Goal: Transaction & Acquisition: Purchase product/service

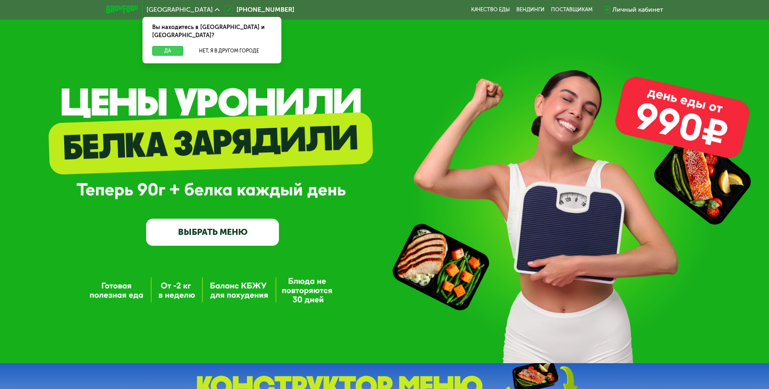
click at [164, 46] on button "Да" at bounding box center [167, 51] width 31 height 10
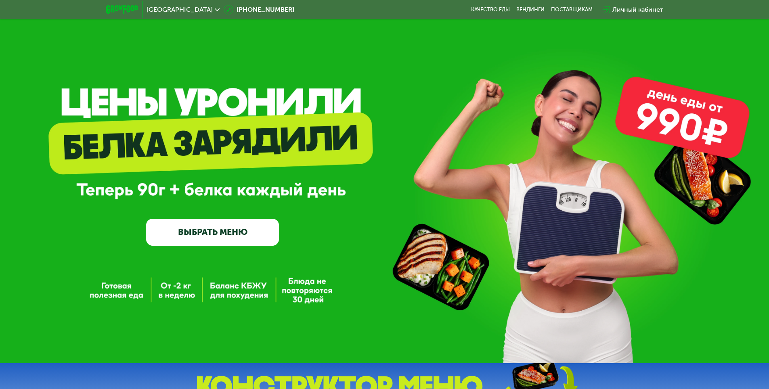
click at [206, 230] on link "ВЫБРАТЬ МЕНЮ" at bounding box center [212, 232] width 133 height 27
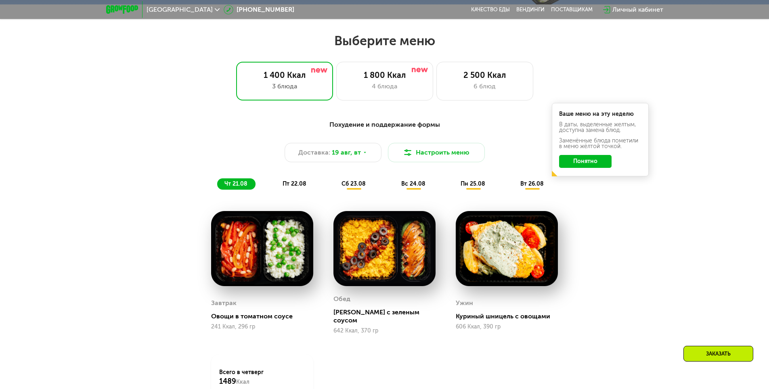
scroll to position [436, 0]
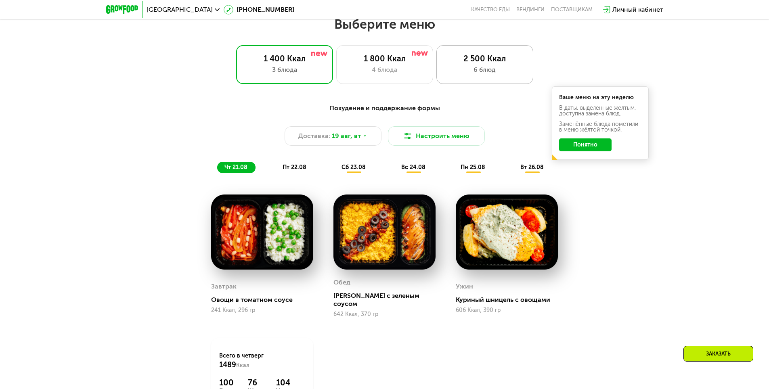
click at [490, 70] on div "6 блюд" at bounding box center [485, 70] width 80 height 10
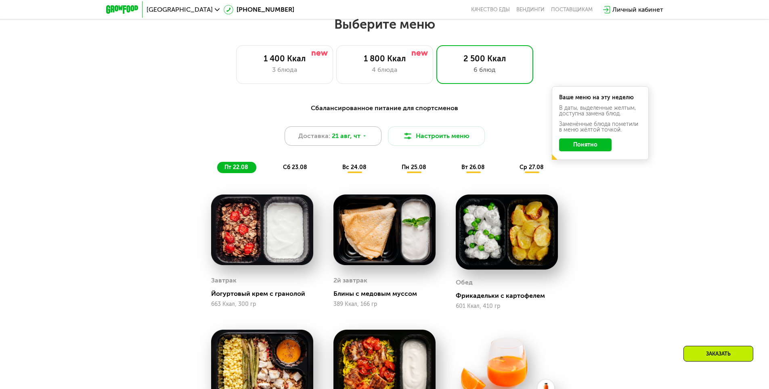
click at [362, 138] on icon at bounding box center [364, 136] width 5 height 5
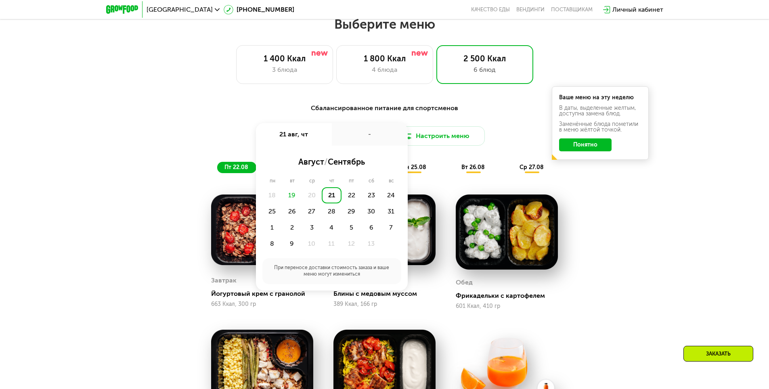
click at [362, 138] on div "-" at bounding box center [370, 134] width 76 height 23
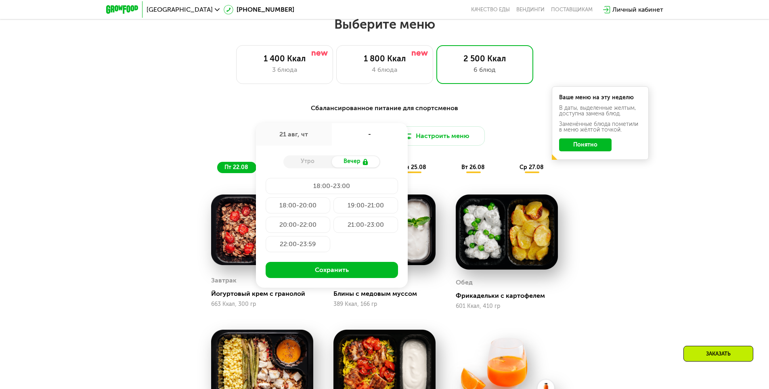
click at [309, 164] on div "Утро" at bounding box center [307, 161] width 48 height 11
click at [311, 168] on div "Утро" at bounding box center [307, 161] width 48 height 11
click at [341, 165] on div "Вечер" at bounding box center [356, 161] width 48 height 11
click at [312, 164] on div "Утро" at bounding box center [307, 161] width 48 height 11
click at [425, 157] on div "Сбалансированное питание для спортсменов Доставка: 21 авг, чт 21 авг, чт 18:00-…" at bounding box center [385, 138] width 478 height 70
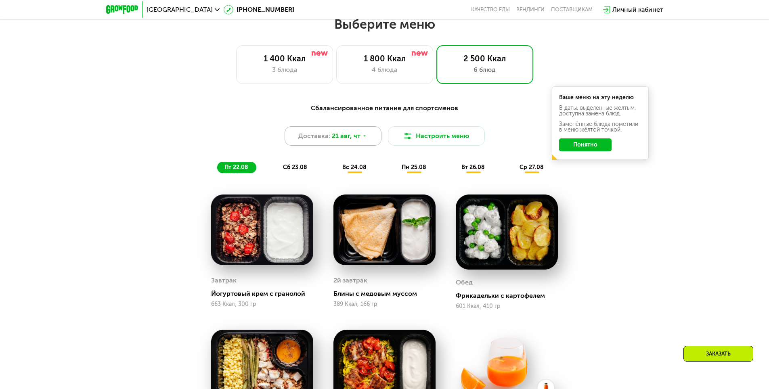
click at [363, 136] on use at bounding box center [364, 135] width 2 height 1
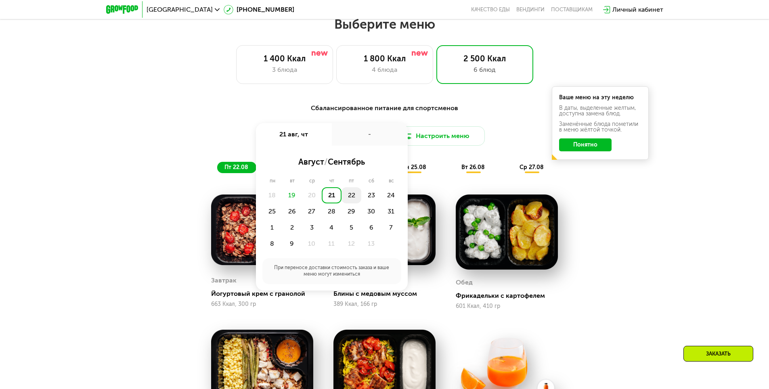
click at [361, 197] on div "22" at bounding box center [371, 195] width 20 height 16
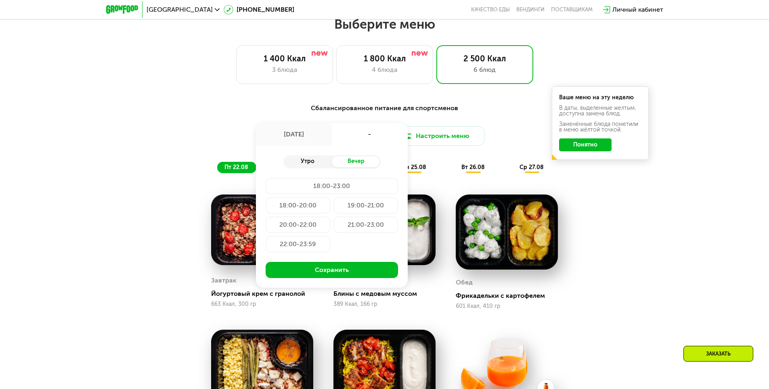
click at [309, 167] on div "Утро" at bounding box center [307, 161] width 48 height 11
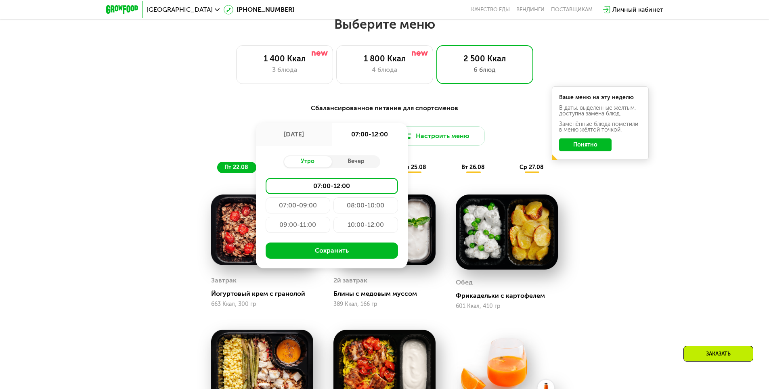
click at [333, 208] on div "07:00-09:00" at bounding box center [365, 205] width 65 height 16
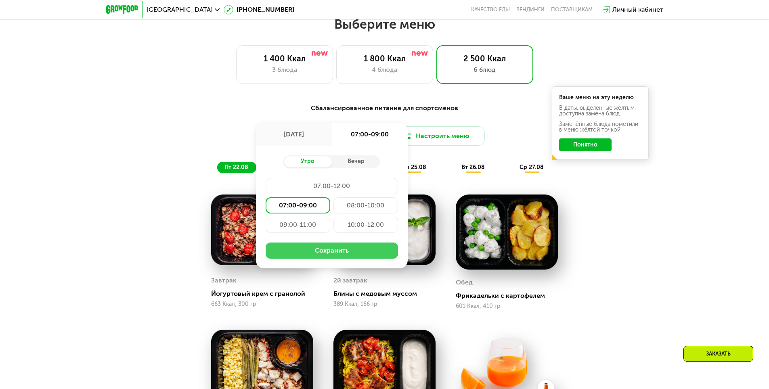
click at [339, 255] on button "Сохранить" at bounding box center [332, 251] width 132 height 16
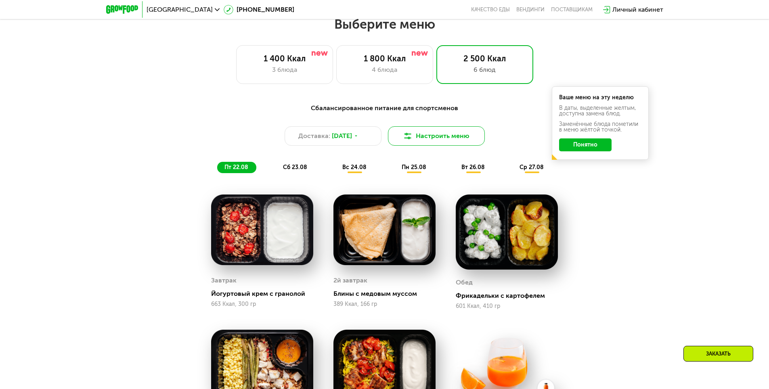
click at [425, 140] on button "Настроить меню" at bounding box center [436, 135] width 97 height 19
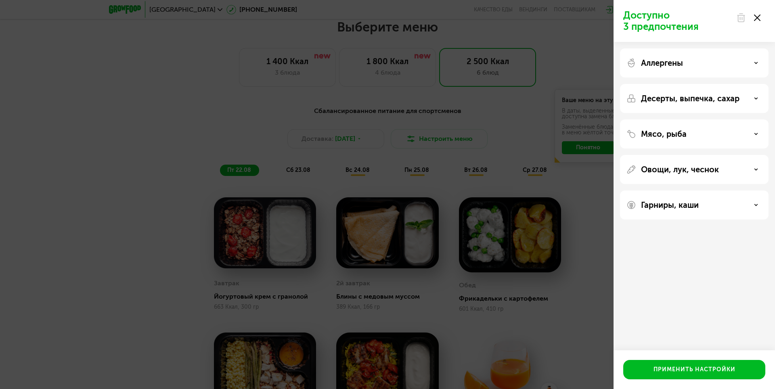
click at [238, 106] on div "Доступно 3 предпочтения Аллергены Десерты, выпечка, сахар Мясо, рыба Овощи, лук…" at bounding box center [387, 194] width 775 height 389
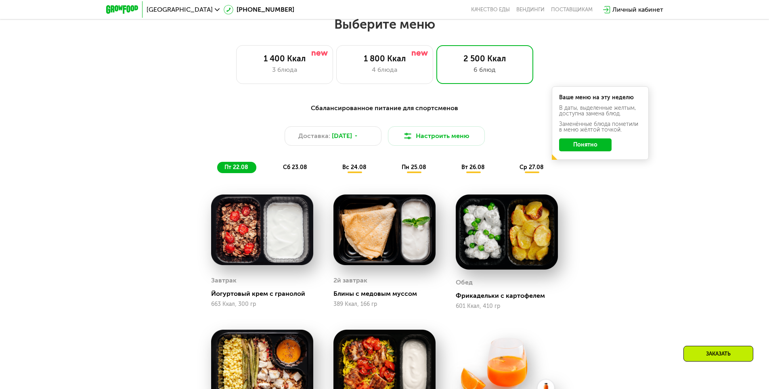
click at [298, 170] on span "сб 23.08" at bounding box center [295, 167] width 24 height 7
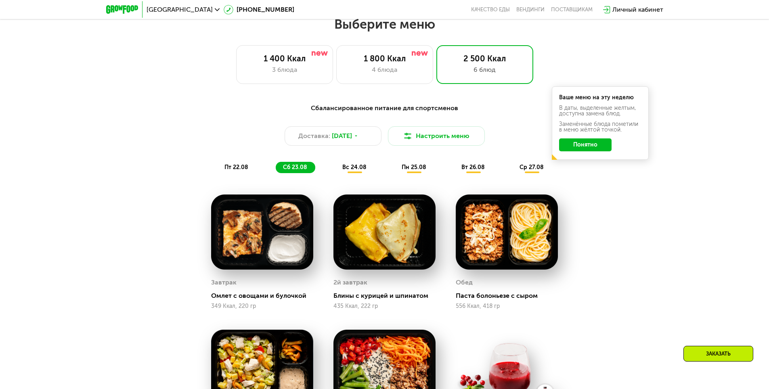
click at [239, 169] on span "пт 22.08" at bounding box center [236, 167] width 24 height 7
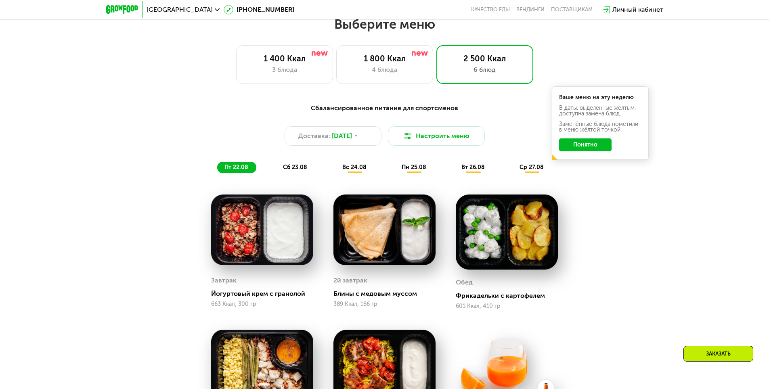
click at [289, 171] on span "сб 23.08" at bounding box center [295, 167] width 24 height 7
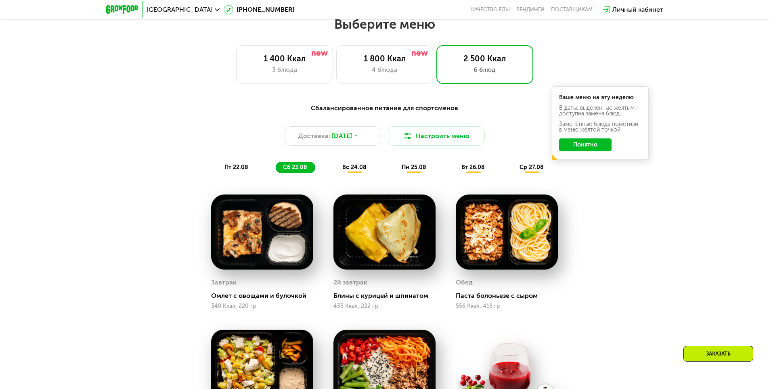
click at [235, 168] on span "пт 22.08" at bounding box center [236, 167] width 24 height 7
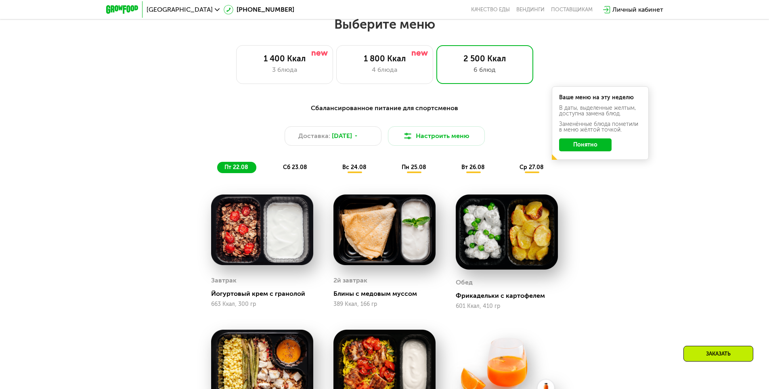
click at [304, 171] on span "сб 23.08" at bounding box center [295, 167] width 24 height 7
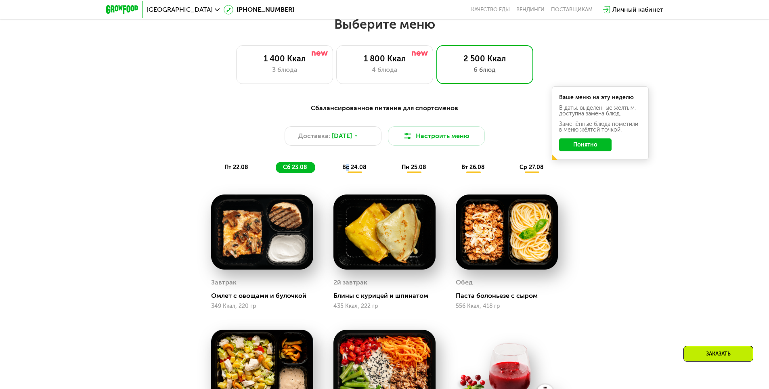
click at [348, 171] on span "вс 24.08" at bounding box center [354, 167] width 24 height 7
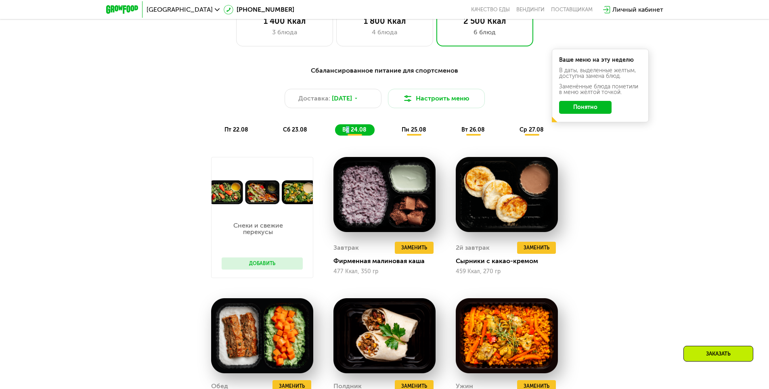
scroll to position [476, 0]
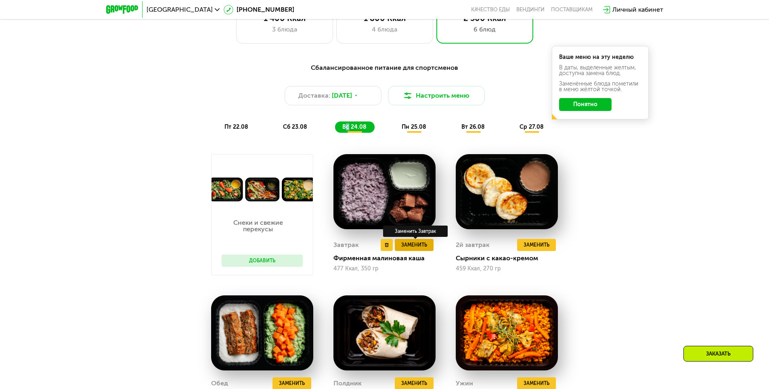
click at [416, 247] on span "Заменить" at bounding box center [414, 245] width 26 height 8
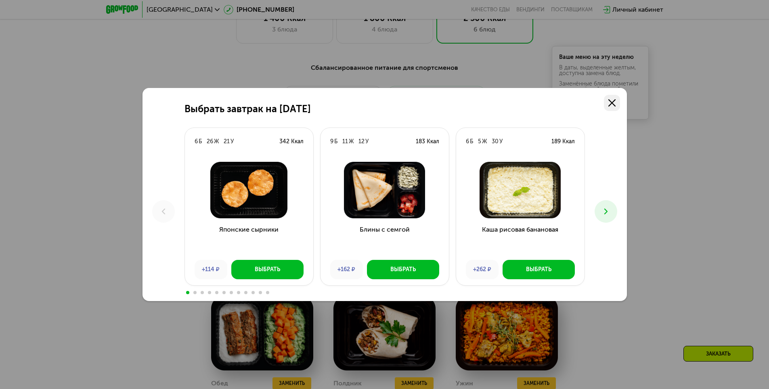
click at [610, 102] on use at bounding box center [611, 102] width 7 height 7
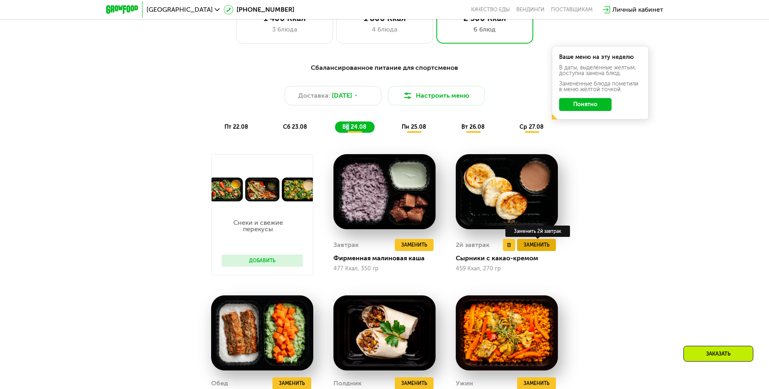
click at [536, 248] on span "Заменить" at bounding box center [537, 245] width 26 height 8
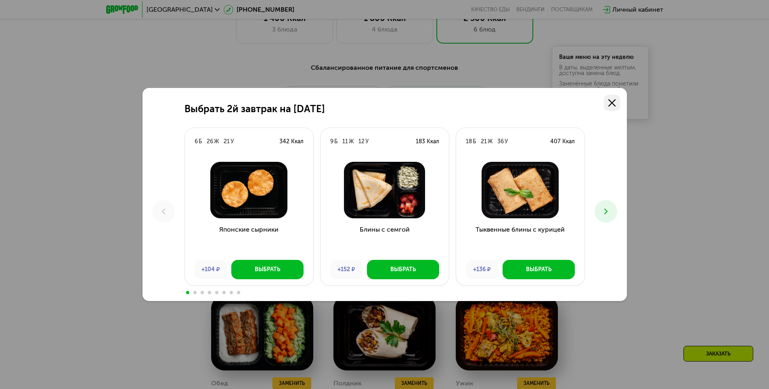
click at [611, 104] on use at bounding box center [611, 102] width 7 height 7
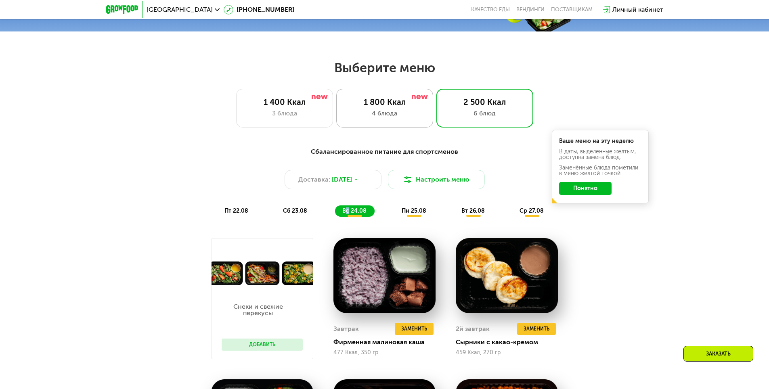
scroll to position [396, 0]
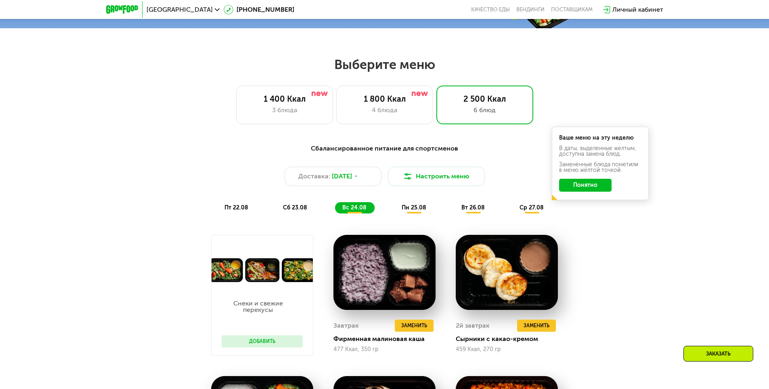
click at [418, 209] on span "пн 25.08" at bounding box center [414, 207] width 25 height 7
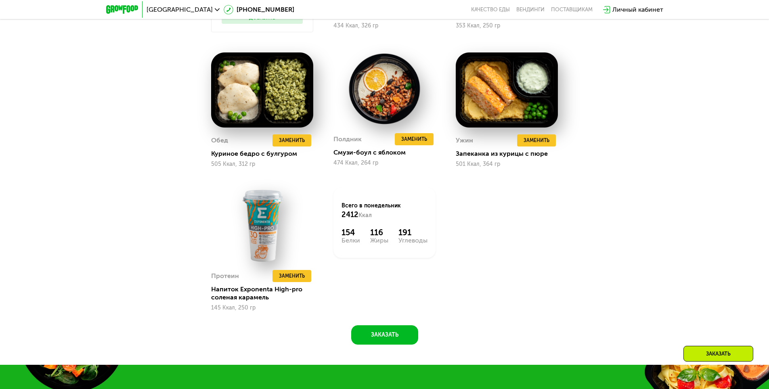
scroll to position [719, 0]
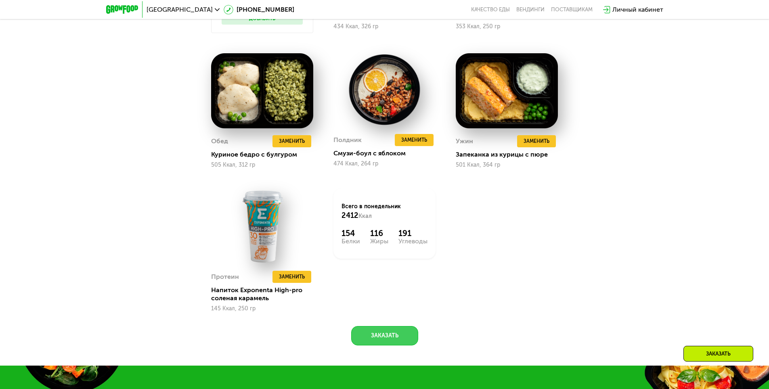
click at [392, 341] on button "Заказать" at bounding box center [384, 335] width 67 height 19
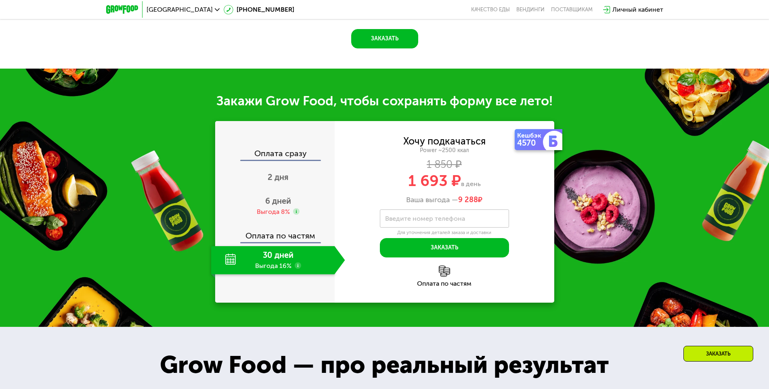
scroll to position [1047, 0]
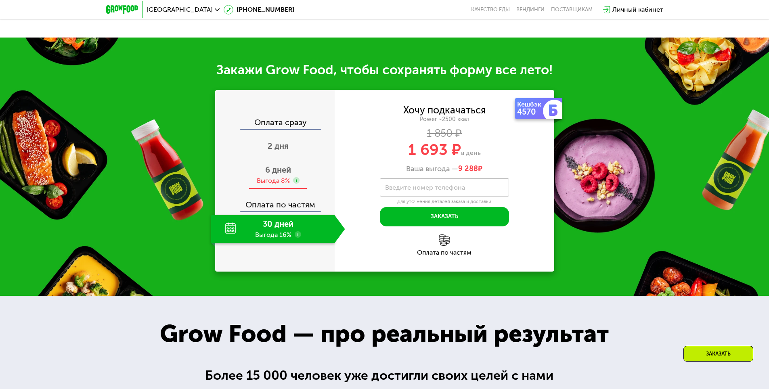
click at [277, 175] on span "6 дней" at bounding box center [278, 170] width 26 height 10
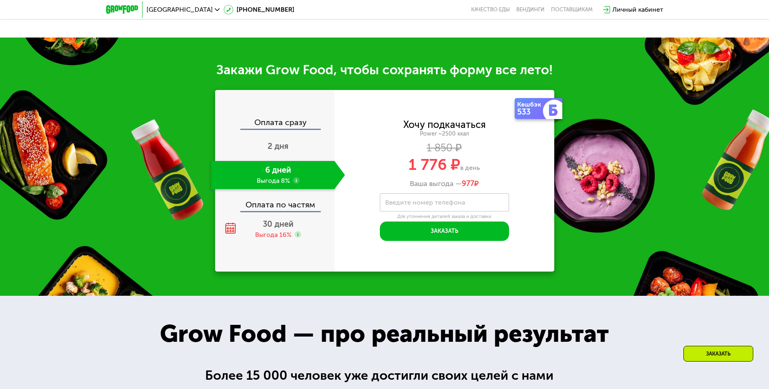
click at [406, 205] on label "Введите номер телефона" at bounding box center [425, 202] width 80 height 4
click at [406, 205] on input "Введите номер телефона" at bounding box center [444, 202] width 129 height 18
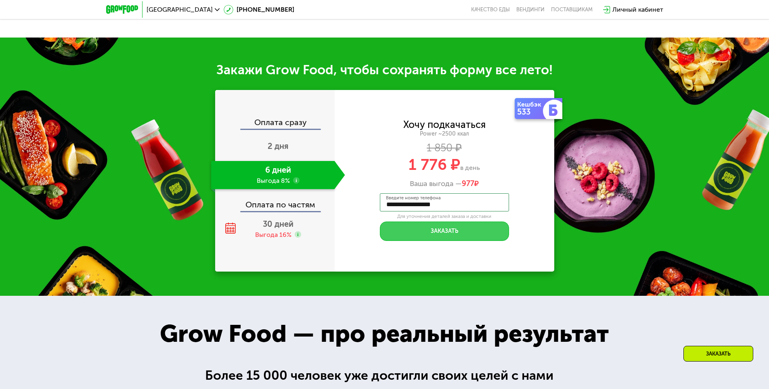
type input "**********"
click at [427, 234] on button "Заказать" at bounding box center [444, 231] width 129 height 19
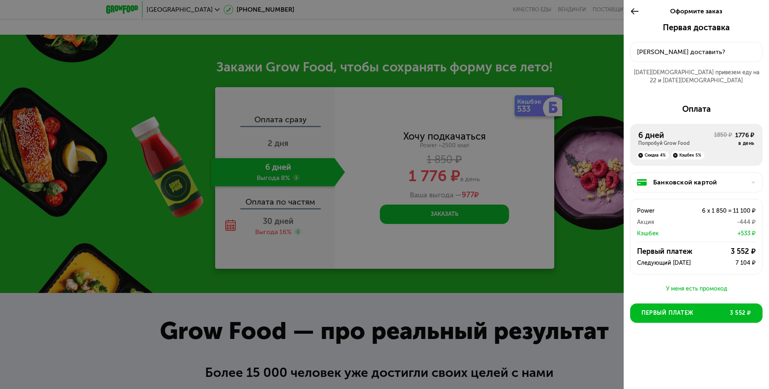
scroll to position [1047, 0]
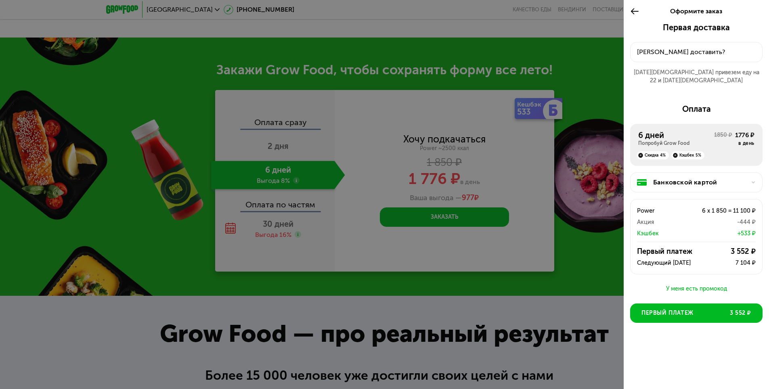
click at [758, 52] on button "Куда доставить?" at bounding box center [696, 52] width 132 height 20
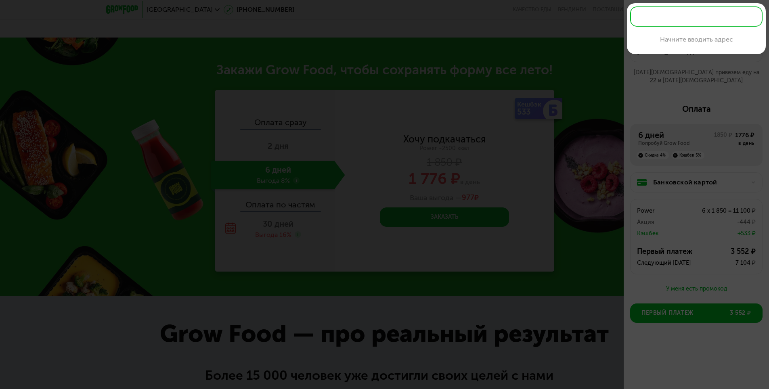
click at [757, 67] on div at bounding box center [384, 194] width 769 height 389
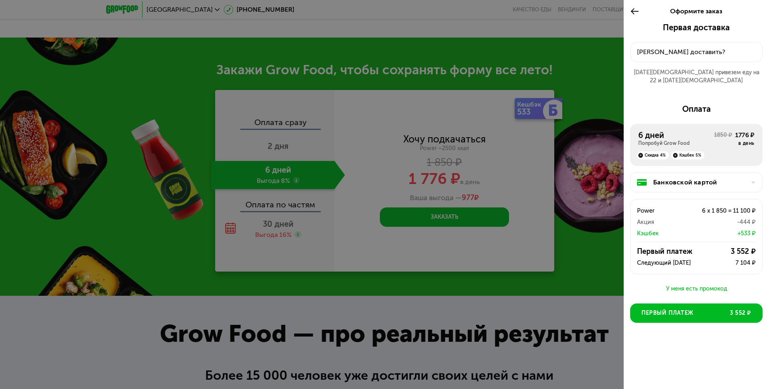
click at [756, 176] on div "Банковской картой" at bounding box center [696, 182] width 132 height 20
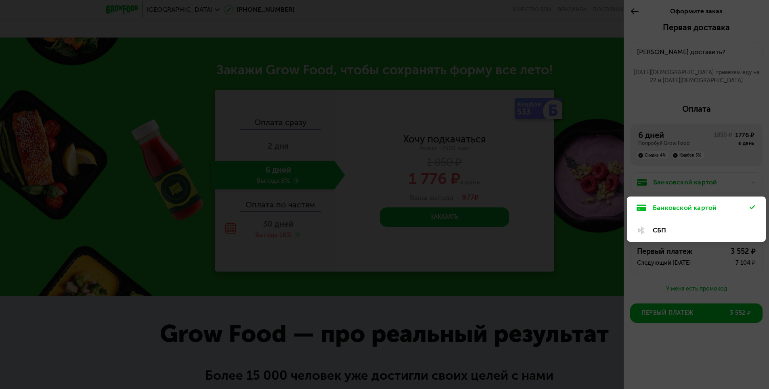
click at [687, 175] on div at bounding box center [384, 194] width 769 height 389
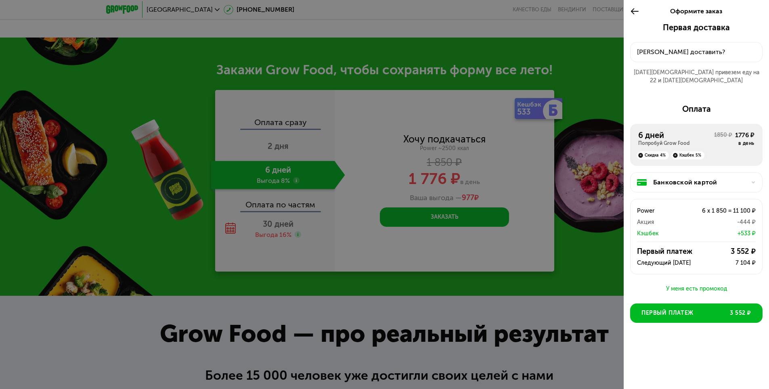
click at [751, 180] on div at bounding box center [751, 182] width 10 height 5
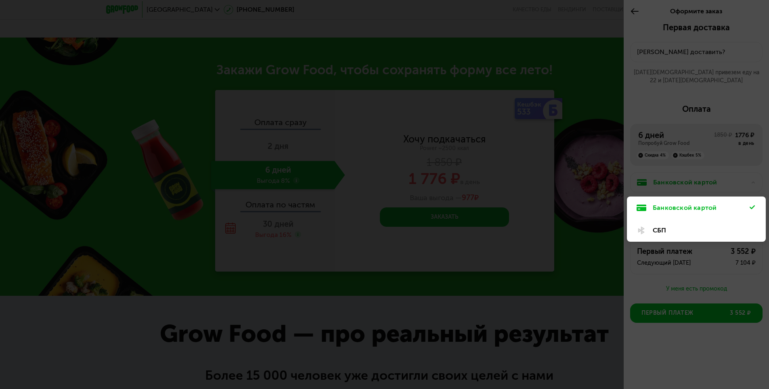
click at [691, 226] on div "СБП" at bounding box center [701, 231] width 97 height 10
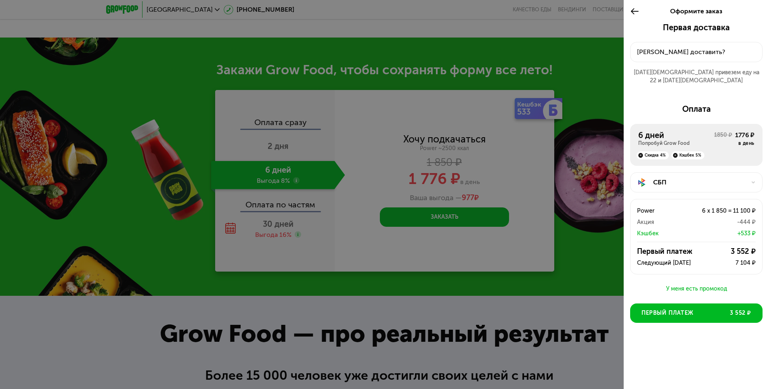
click at [742, 84] on div "Первая доставка 22 авг, пт • 07:00-09:00 Куда доставить? 22 авг привезем еду на…" at bounding box center [696, 196] width 145 height 347
click at [717, 308] on button "Первый платеж 3 552 ₽" at bounding box center [696, 313] width 132 height 19
click at [692, 51] on div "Куда доставить?" at bounding box center [696, 52] width 119 height 10
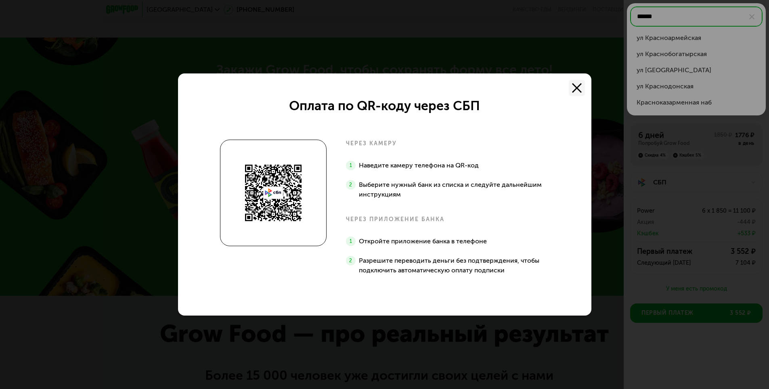
click at [575, 87] on use at bounding box center [577, 88] width 10 height 10
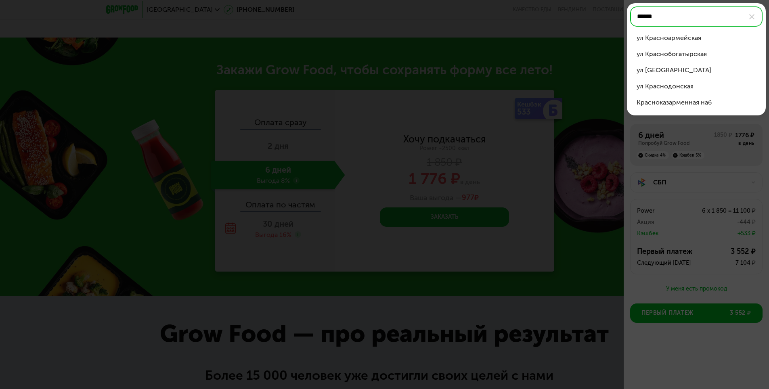
click at [662, 16] on input "******" at bounding box center [696, 16] width 132 height 20
click at [650, 75] on div "г Красногорск, Красногорский б-р, д 23 к 2" at bounding box center [696, 70] width 119 height 10
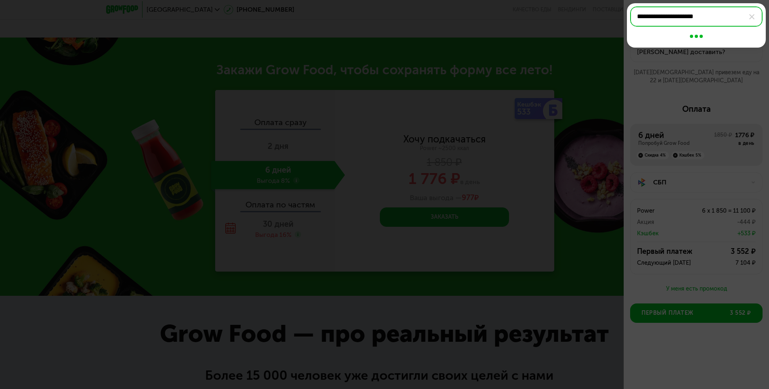
type input "**********"
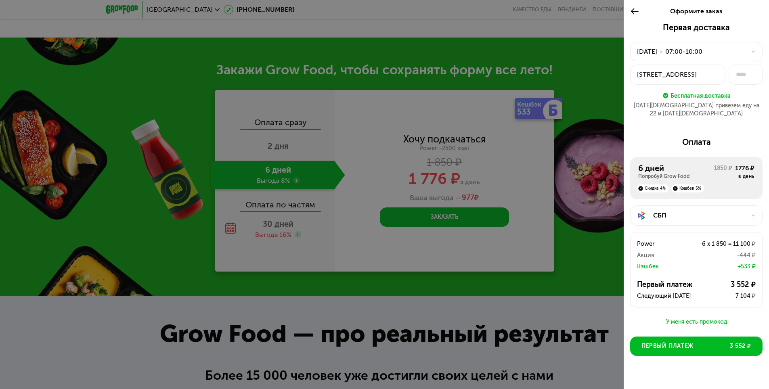
click at [751, 49] on icon at bounding box center [753, 51] width 5 height 5
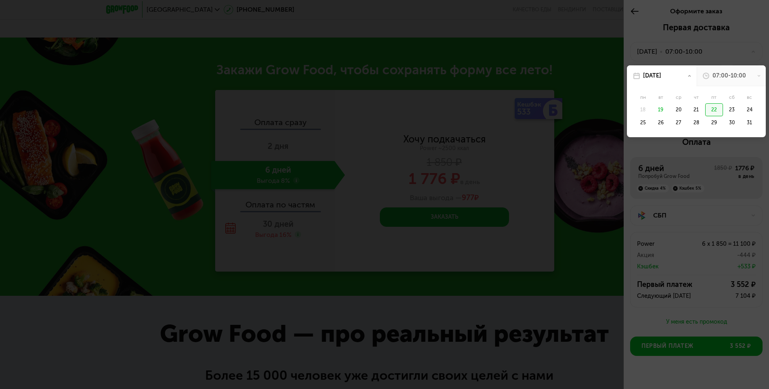
click at [739, 50] on div at bounding box center [384, 194] width 769 height 389
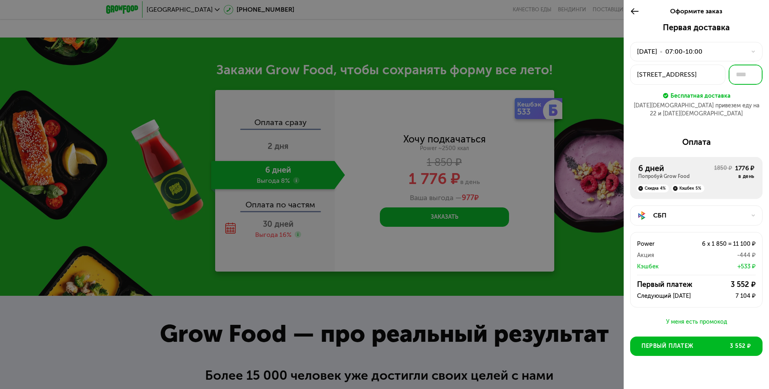
click at [738, 73] on input "text" at bounding box center [746, 75] width 34 height 20
type input "****"
click at [741, 119] on div "Первая доставка 22 авг, пт • 07:00-10:00 Красногорск, Красногорский б-р, 23к2 *…" at bounding box center [696, 213] width 145 height 380
click at [633, 13] on icon at bounding box center [634, 11] width 9 height 10
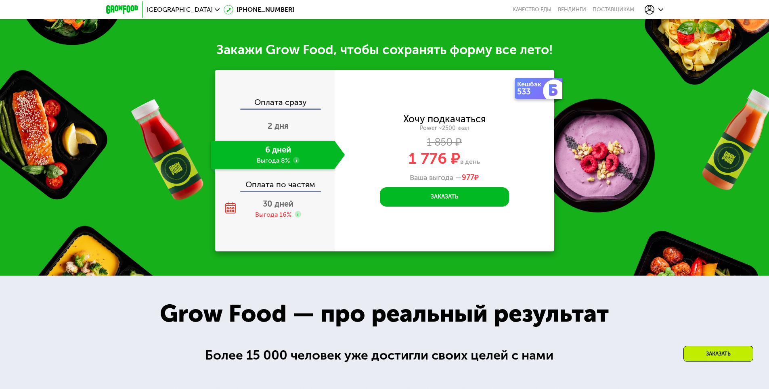
scroll to position [1087, 0]
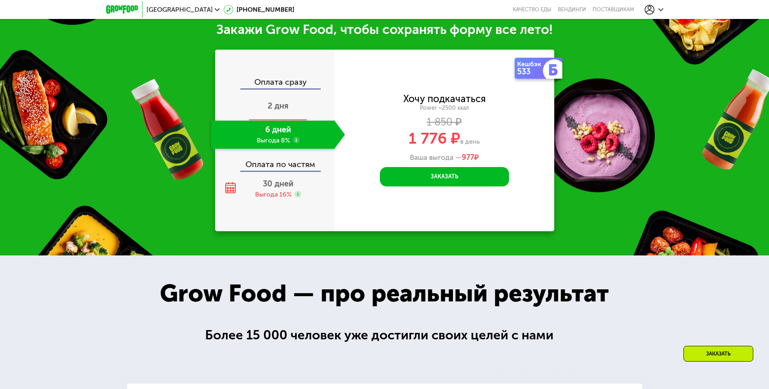
click at [278, 106] on span "2 дня" at bounding box center [278, 106] width 21 height 10
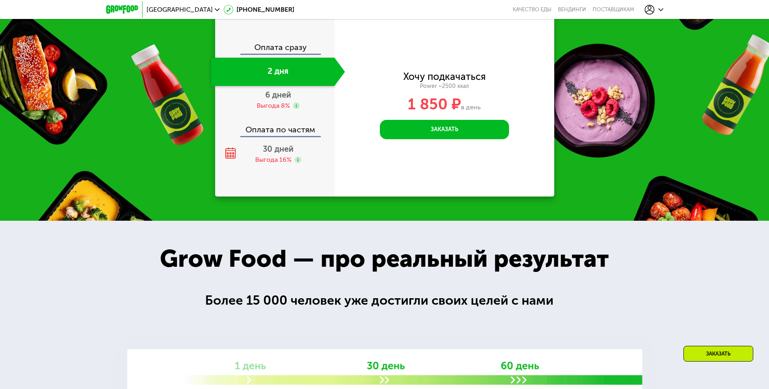
scroll to position [1028, 0]
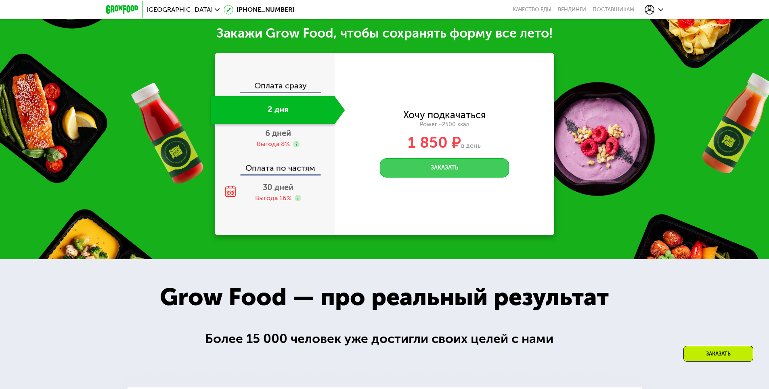
click at [428, 170] on button "Заказать" at bounding box center [444, 167] width 129 height 19
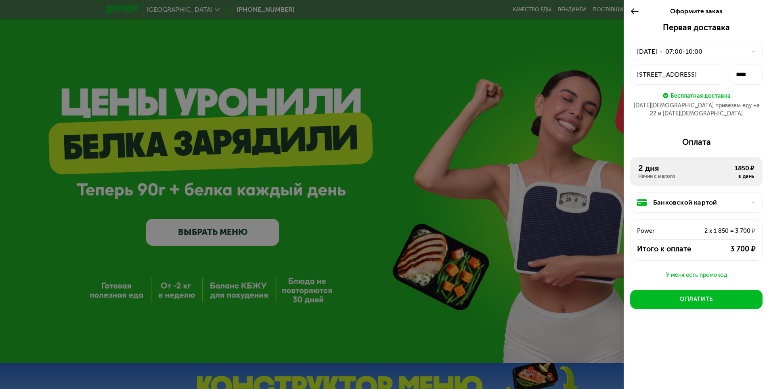
click at [205, 234] on div at bounding box center [384, 194] width 769 height 389
click at [636, 13] on icon at bounding box center [634, 11] width 9 height 10
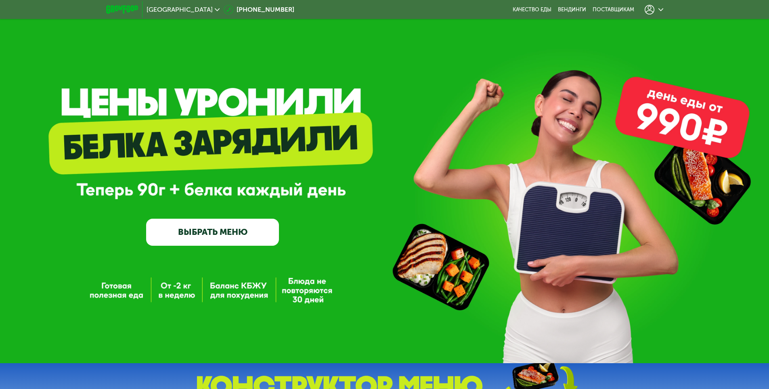
click at [232, 235] on link "ВЫБРАТЬ МЕНЮ" at bounding box center [212, 232] width 133 height 27
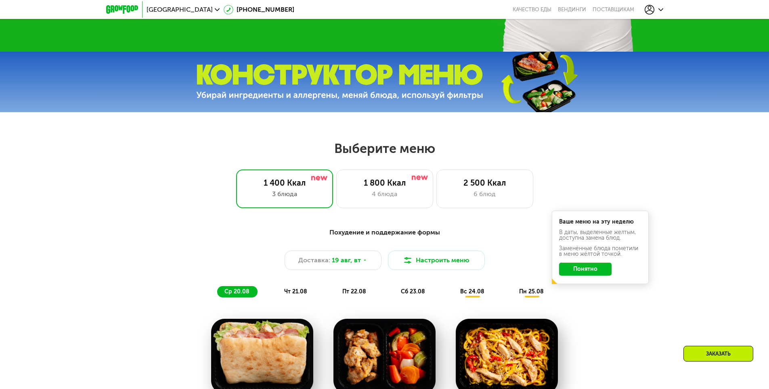
scroll to position [255, 0]
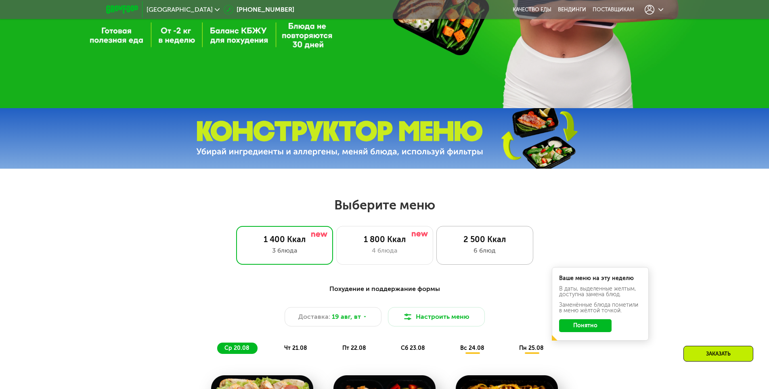
click at [477, 244] on div "2 500 Ккал" at bounding box center [485, 240] width 80 height 10
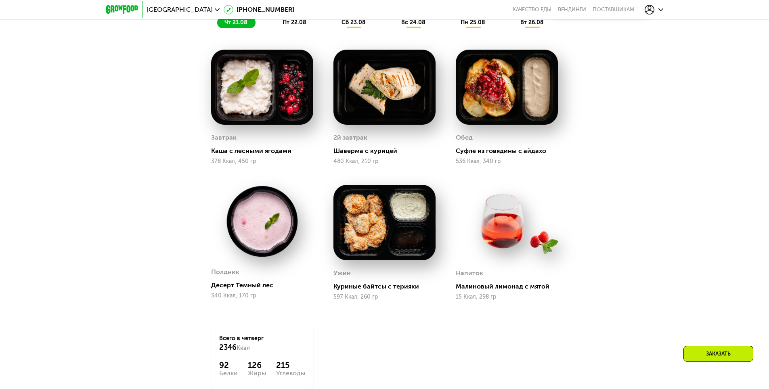
scroll to position [578, 0]
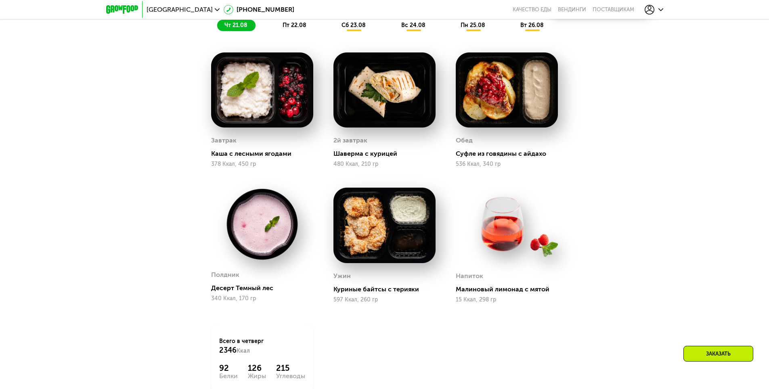
click at [706, 356] on div "Заказать" at bounding box center [718, 354] width 70 height 16
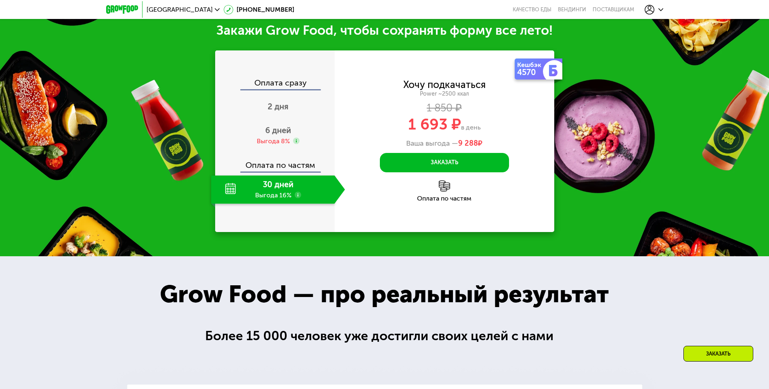
scroll to position [1028, 0]
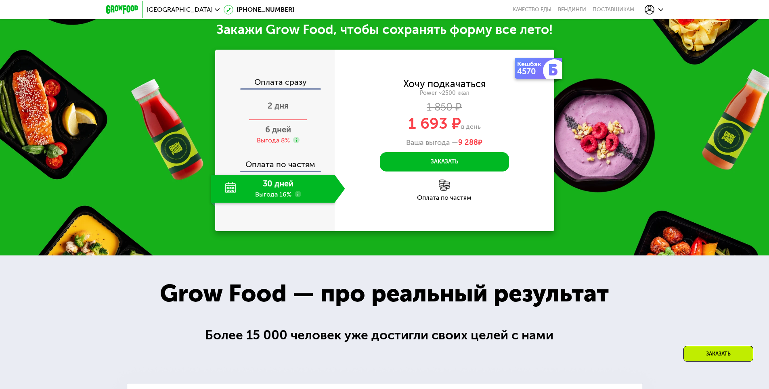
click at [274, 110] on span "2 дня" at bounding box center [278, 106] width 21 height 10
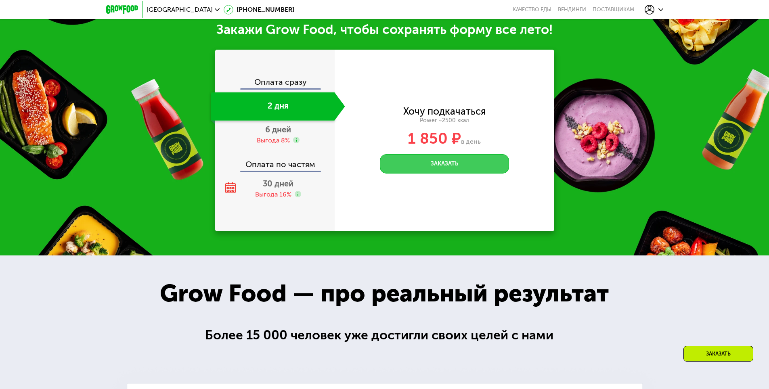
click at [417, 170] on button "Заказать" at bounding box center [444, 163] width 129 height 19
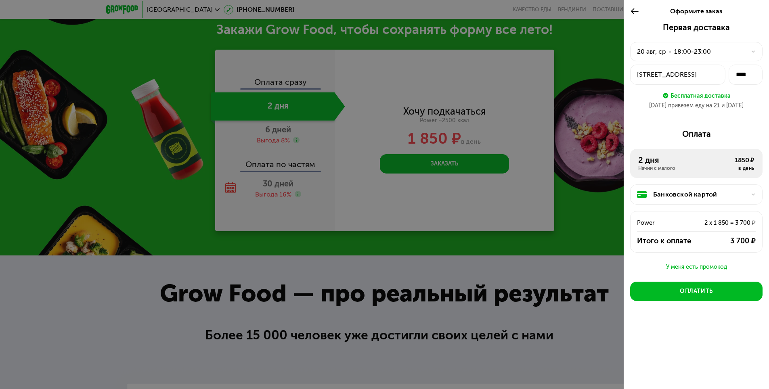
click at [753, 52] on icon at bounding box center [753, 51] width 5 height 5
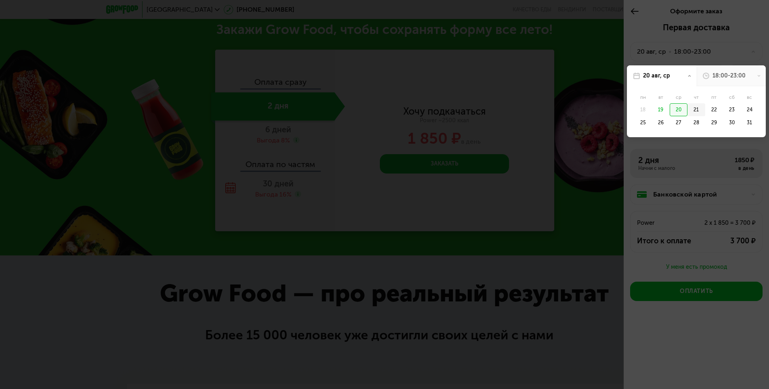
click at [705, 109] on div "21" at bounding box center [714, 109] width 18 height 13
click at [732, 113] on div "07:00-10:00" at bounding box center [738, 113] width 40 height 13
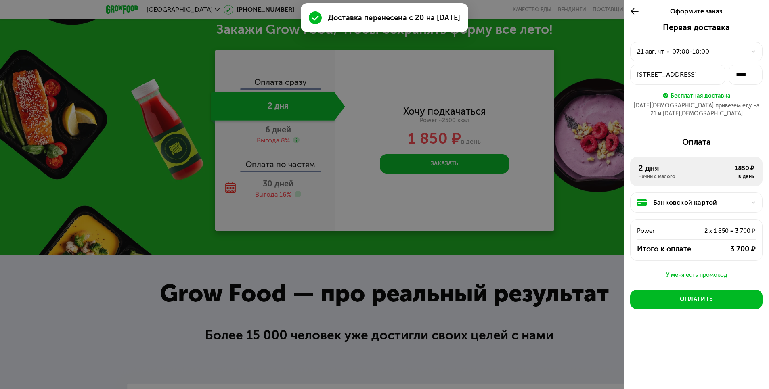
click at [766, 75] on div "Первая доставка 21 авг, чт • 07:00-10:00 Красногорск, Красногорский б-р, 23к2 *…" at bounding box center [696, 189] width 145 height 333
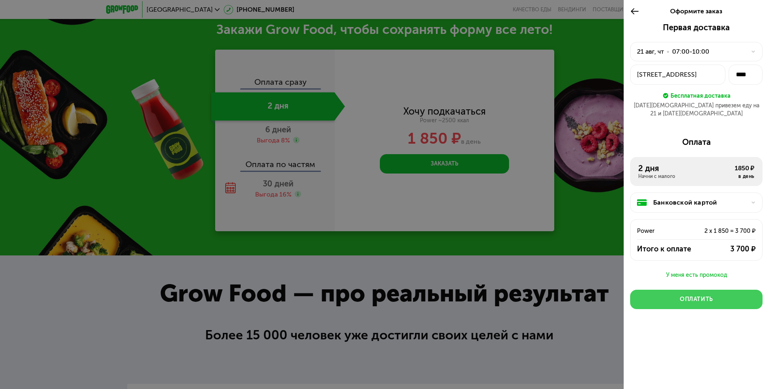
click at [709, 296] on div "Оплатить" at bounding box center [696, 300] width 33 height 8
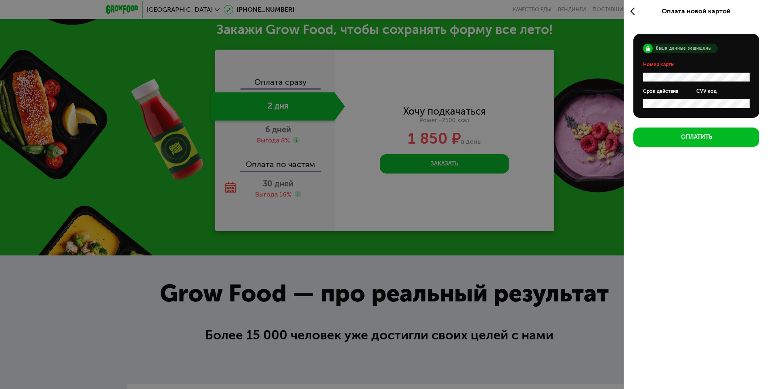
click at [633, 9] on use at bounding box center [633, 12] width 4 height 8
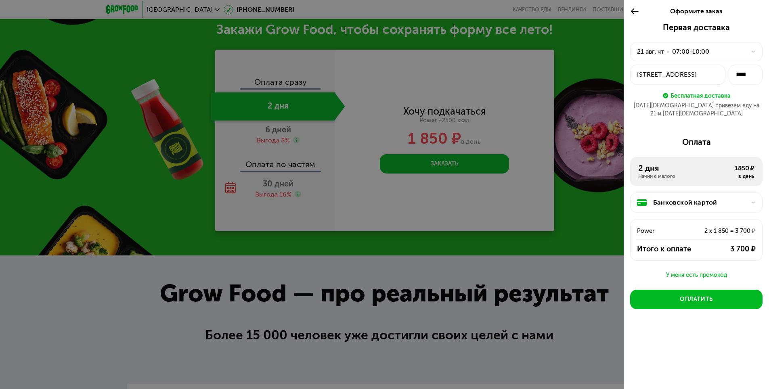
click at [755, 200] on icon at bounding box center [753, 202] width 5 height 5
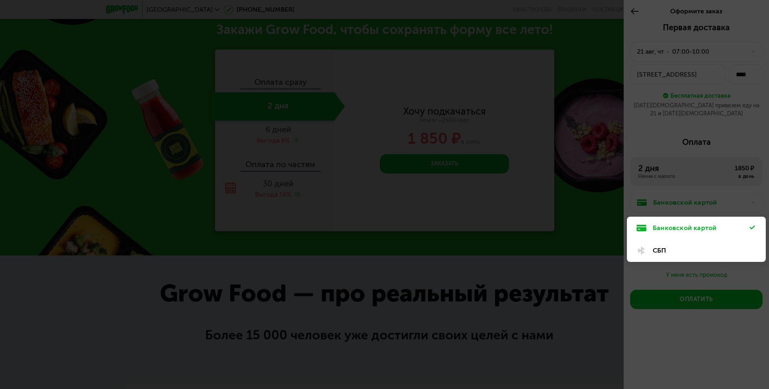
click at [665, 246] on div "СБП" at bounding box center [701, 251] width 97 height 10
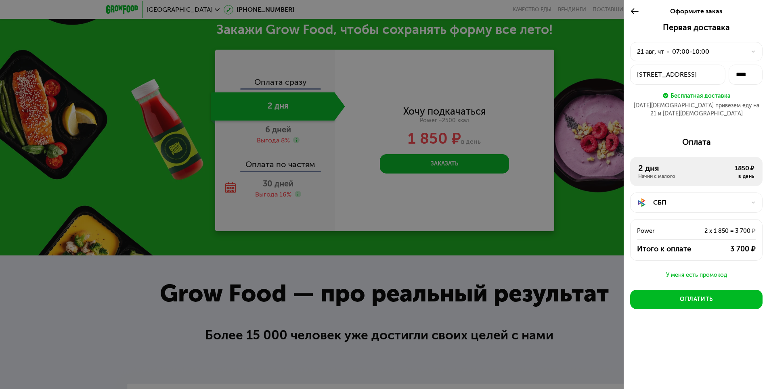
click at [352, 143] on div at bounding box center [384, 194] width 769 height 389
click at [587, 66] on div at bounding box center [384, 194] width 769 height 389
click at [659, 315] on div "Первая доставка 21 авг, чт • 07:00-10:00 Красногорск, Красногорский б-р, 23к2 *…" at bounding box center [696, 189] width 145 height 333
click at [632, 8] on icon at bounding box center [634, 11] width 9 height 10
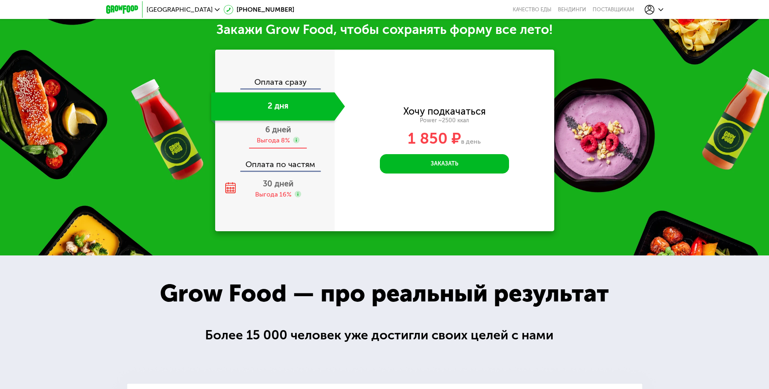
click at [279, 134] on span "6 дней" at bounding box center [278, 130] width 26 height 10
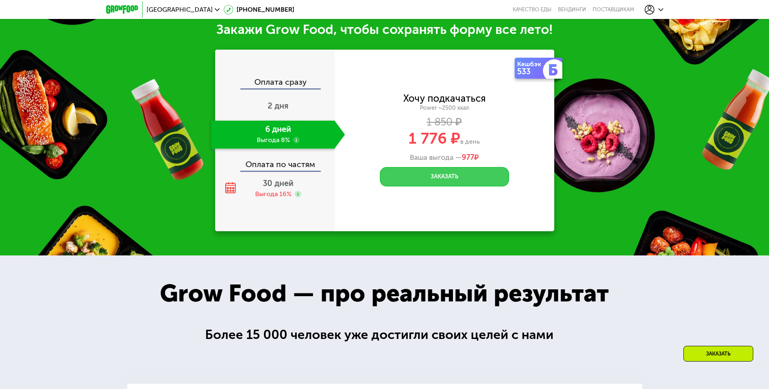
scroll to position [1077, 0]
click at [471, 178] on button "Заказать" at bounding box center [444, 176] width 129 height 19
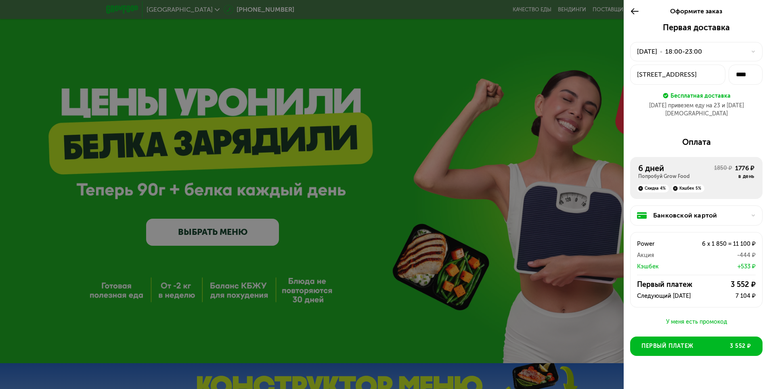
click at [751, 52] on icon at bounding box center [753, 51] width 5 height 5
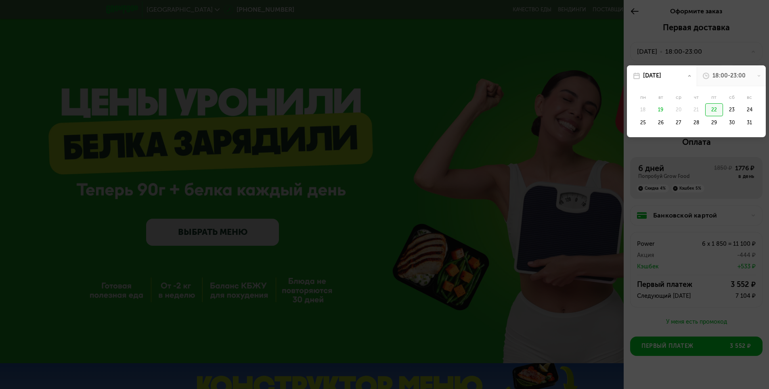
click at [747, 49] on div at bounding box center [384, 194] width 769 height 389
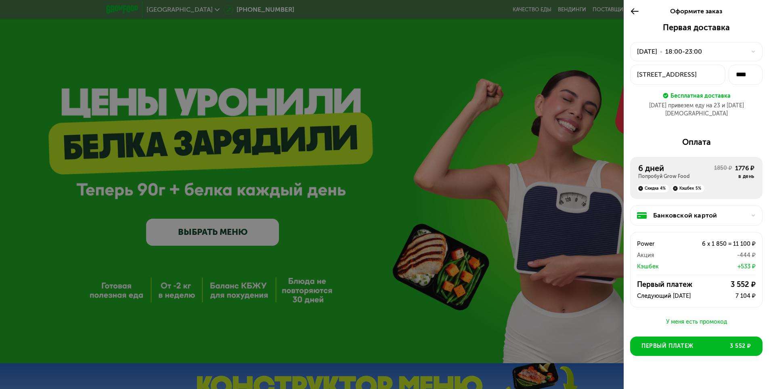
click at [746, 50] on div at bounding box center [751, 51] width 10 height 5
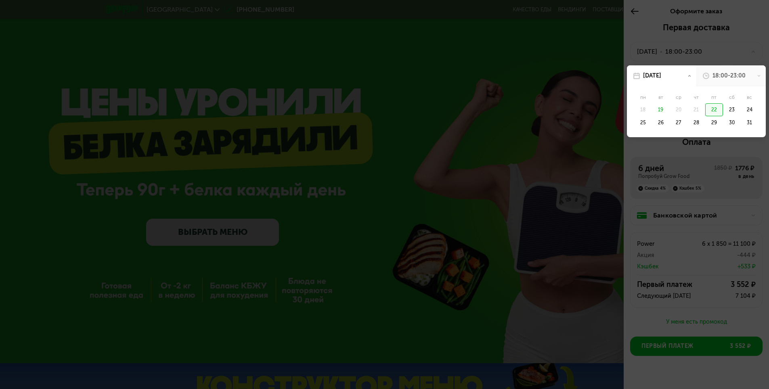
click at [705, 109] on div "21" at bounding box center [714, 109] width 18 height 13
click at [711, 109] on div "22" at bounding box center [714, 109] width 18 height 13
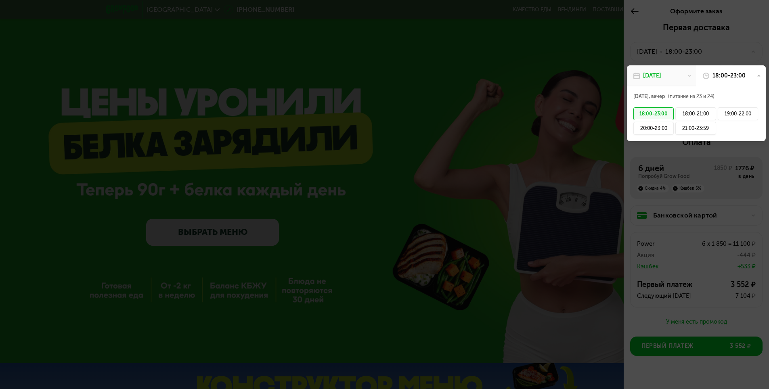
click at [738, 53] on div at bounding box center [384, 194] width 769 height 389
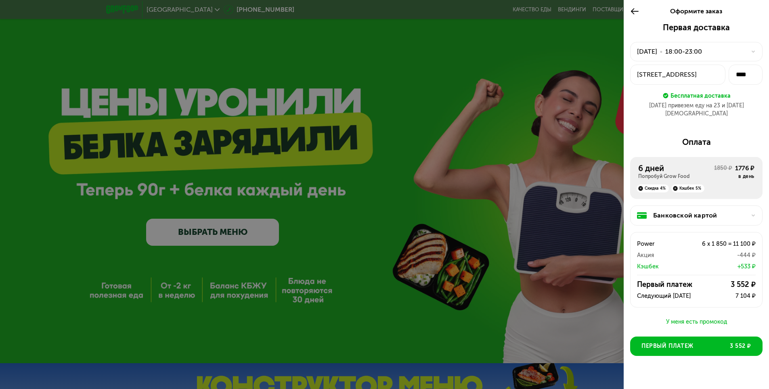
click at [746, 47] on div "22 авг, пт • 18:00-23:00" at bounding box center [696, 51] width 132 height 19
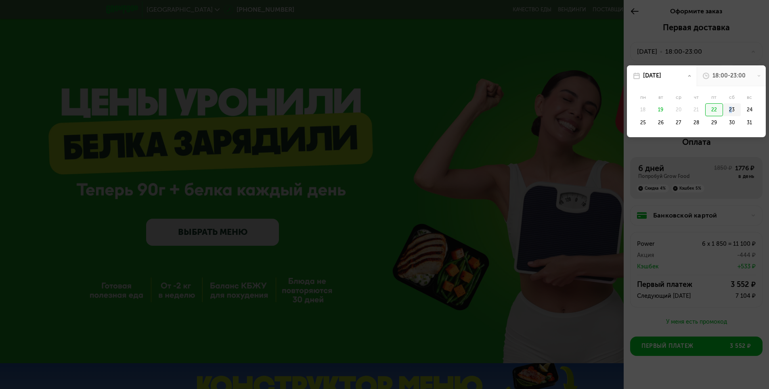
click at [741, 108] on div "23" at bounding box center [750, 109] width 18 height 13
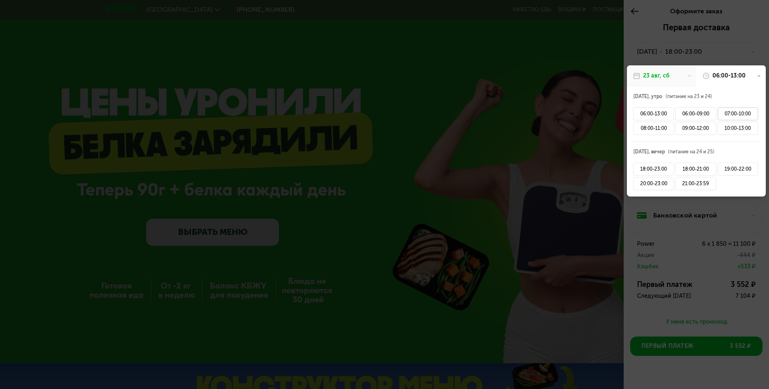
click at [726, 113] on div "07:00-10:00" at bounding box center [738, 113] width 40 height 13
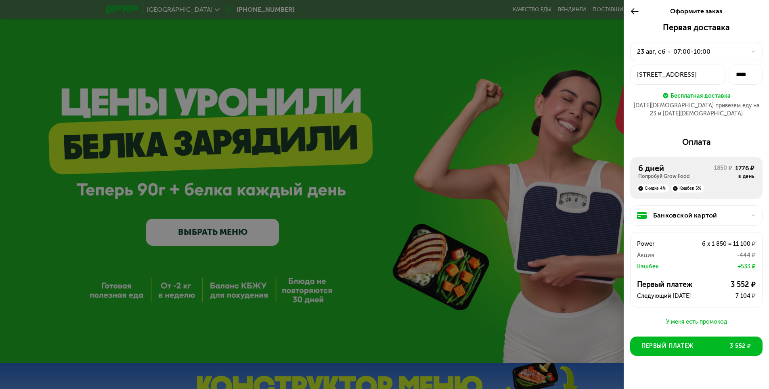
click at [751, 213] on icon at bounding box center [753, 215] width 5 height 5
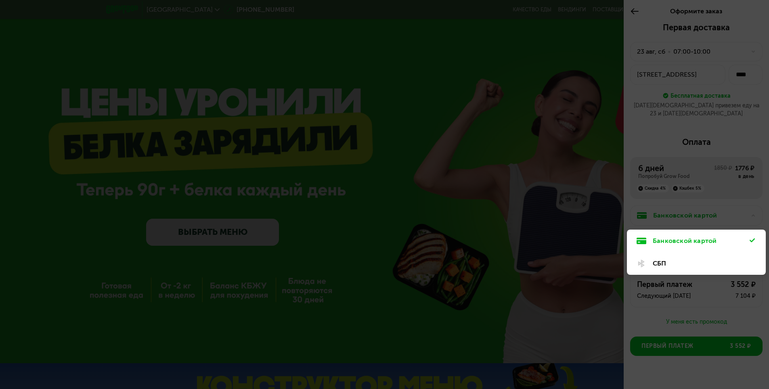
click at [660, 259] on div "СБП" at bounding box center [701, 264] width 97 height 10
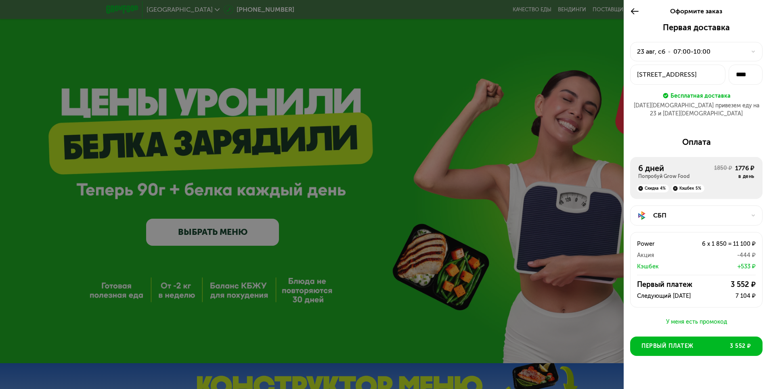
click at [633, 12] on icon at bounding box center [634, 11] width 9 height 10
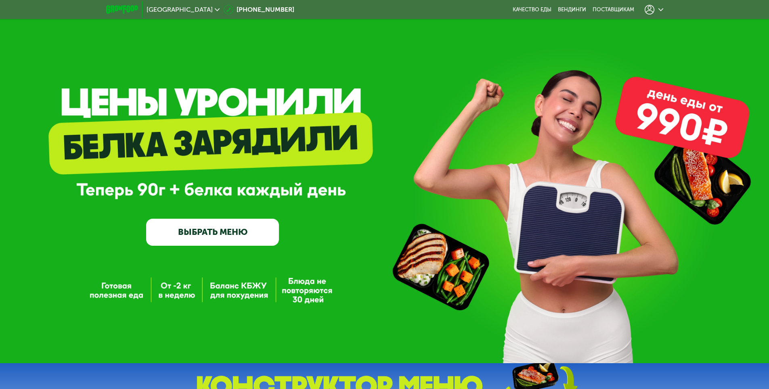
click at [230, 231] on link "ВЫБРАТЬ МЕНЮ" at bounding box center [212, 232] width 133 height 27
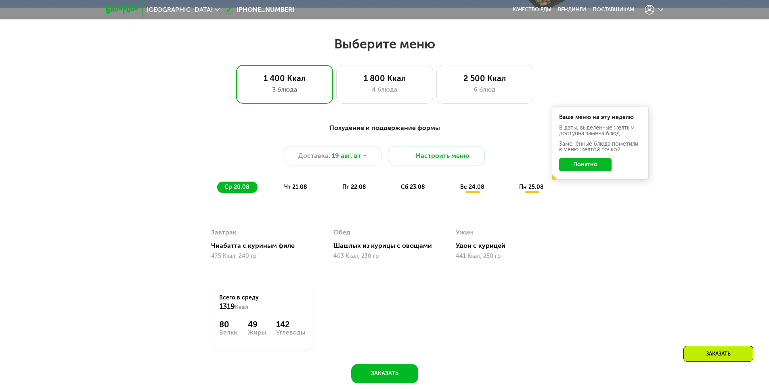
scroll to position [436, 0]
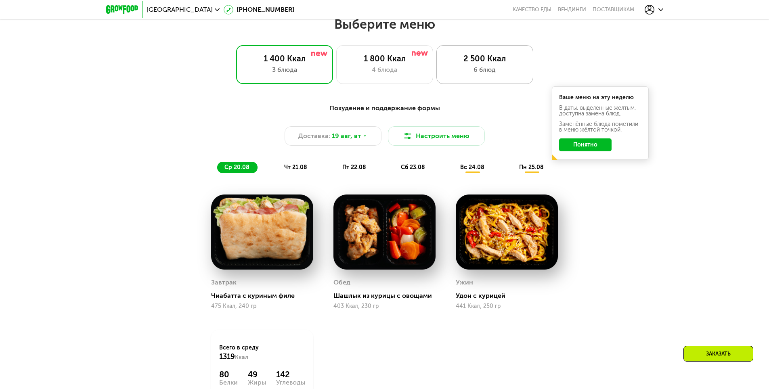
click at [499, 66] on div "2 500 Ккал 6 блюд" at bounding box center [484, 64] width 97 height 39
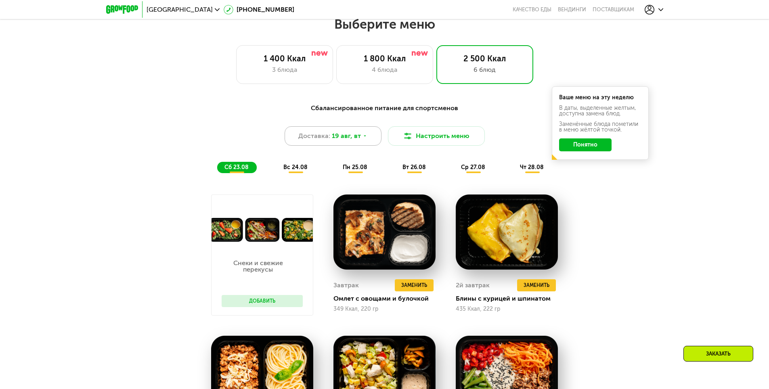
click at [367, 137] on div "Доставка: 19 авг, вт" at bounding box center [333, 135] width 97 height 19
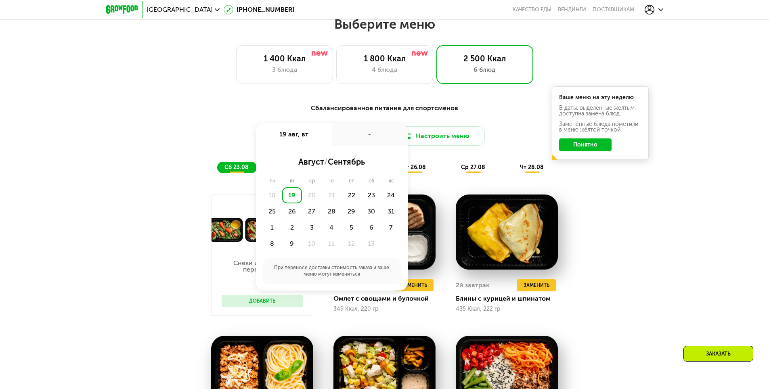
click at [446, 122] on div "Сбалансированное питание для спортсменов Доставка: 19 авг, вт 19 авг, вт - авгу…" at bounding box center [385, 138] width 478 height 70
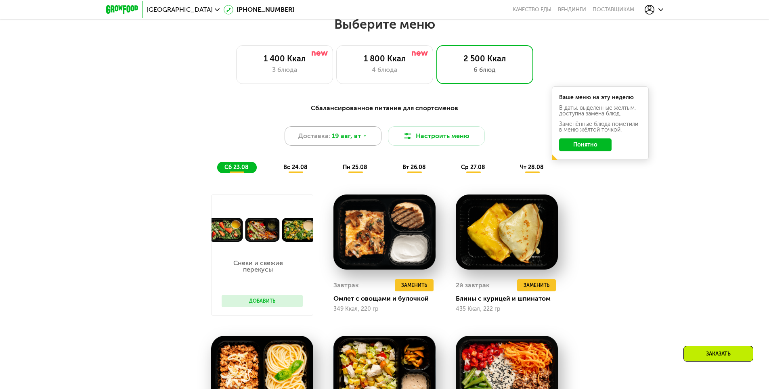
click at [366, 137] on div "Доставка: 19 авг, вт" at bounding box center [333, 135] width 97 height 19
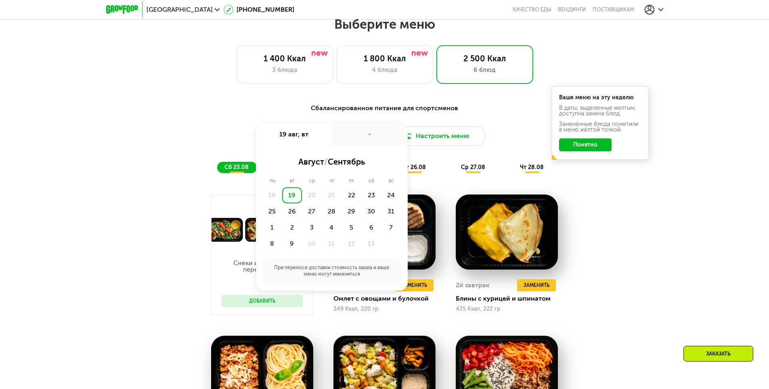
click at [322, 199] on div "20" at bounding box center [332, 195] width 20 height 16
click at [293, 197] on div "19" at bounding box center [292, 195] width 20 height 16
click at [495, 119] on div "Сбалансированное питание для спортсменов Доставка: 19 авг, вт 19 авг, вт - авгу…" at bounding box center [385, 138] width 478 height 70
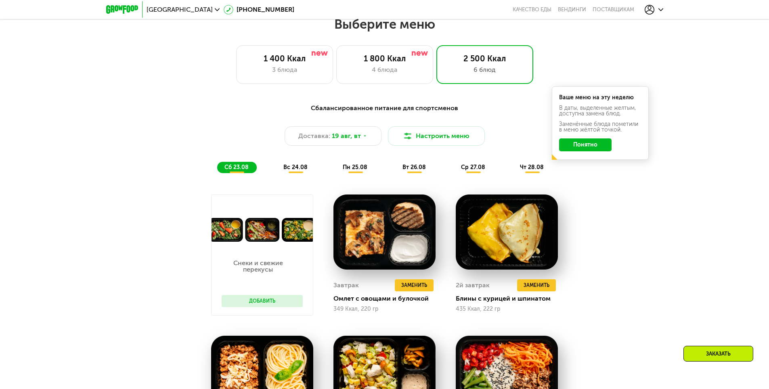
click at [304, 169] on span "вс 24.08" at bounding box center [295, 167] width 24 height 7
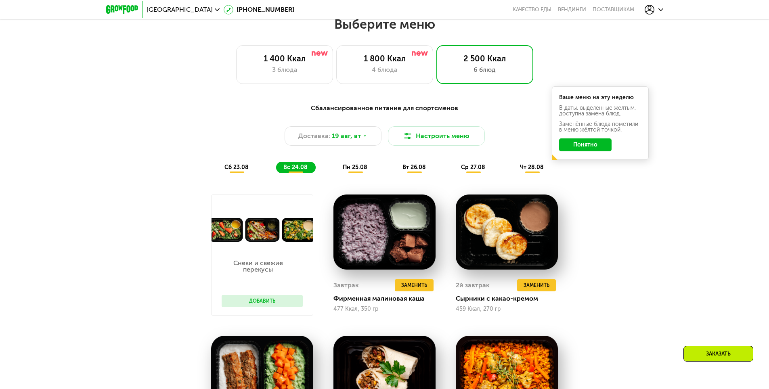
click at [351, 170] on span "пн 25.08" at bounding box center [355, 167] width 25 height 7
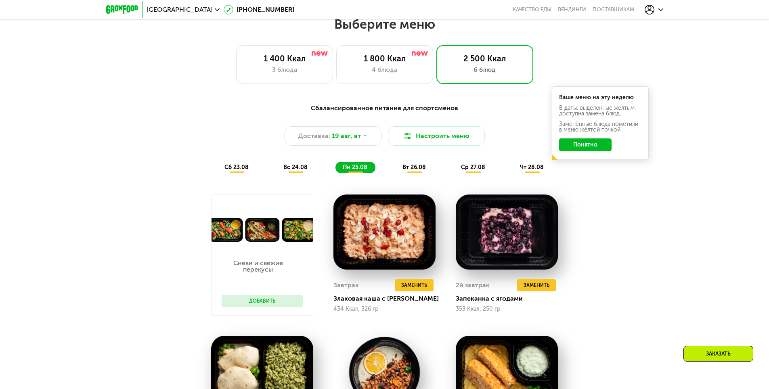
click at [239, 170] on span "сб 23.08" at bounding box center [236, 167] width 24 height 7
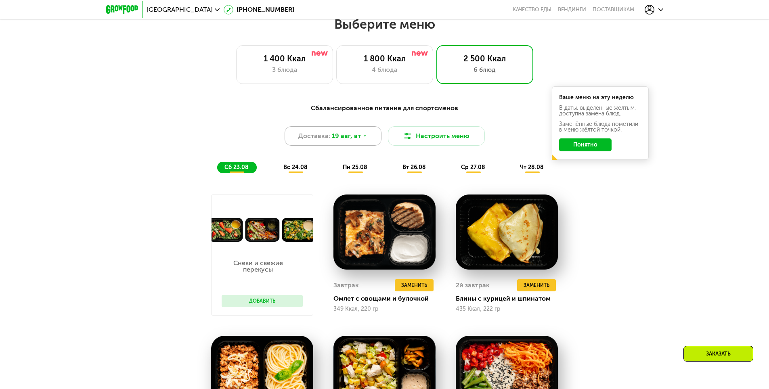
click at [363, 137] on icon at bounding box center [365, 136] width 5 height 5
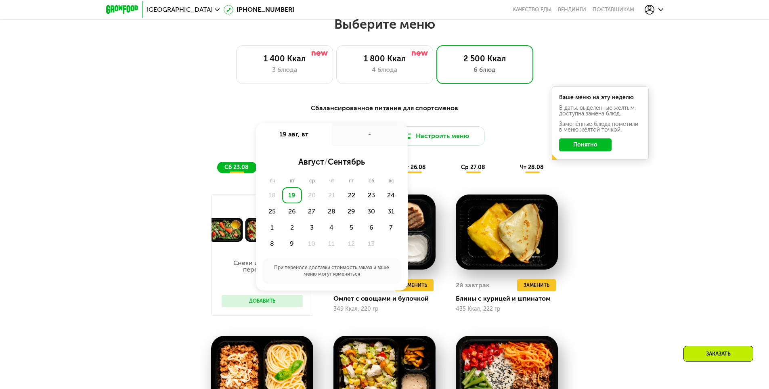
click at [293, 197] on div "19" at bounding box center [292, 195] width 20 height 16
click at [585, 210] on div "Сбалансированное питание для спортсменов Доставка: 19 авг, вт 19 авг, вт - авгу…" at bounding box center [384, 359] width 497 height 520
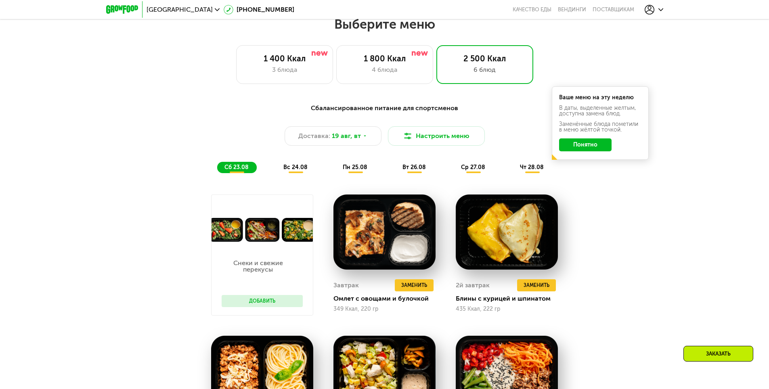
click at [589, 143] on button "Понятно" at bounding box center [585, 144] width 52 height 13
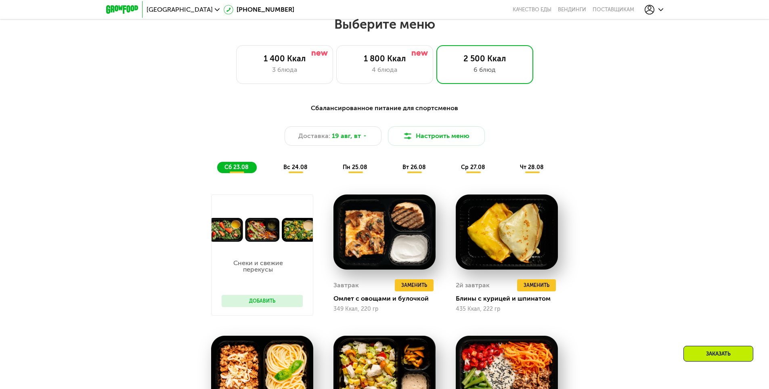
click at [714, 352] on div "Заказать" at bounding box center [718, 354] width 70 height 16
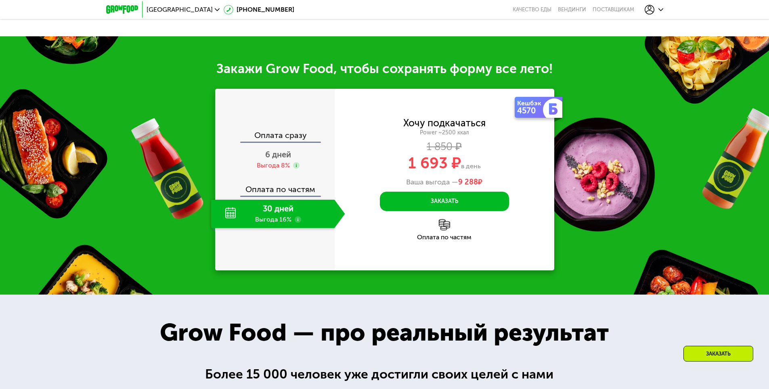
scroll to position [1077, 0]
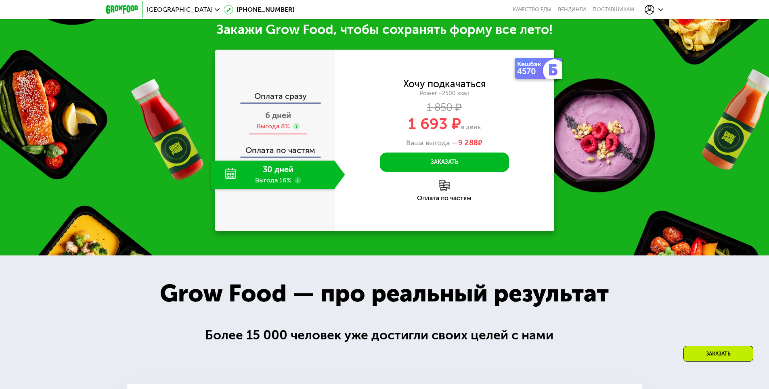
click at [286, 119] on span "6 дней" at bounding box center [278, 116] width 26 height 10
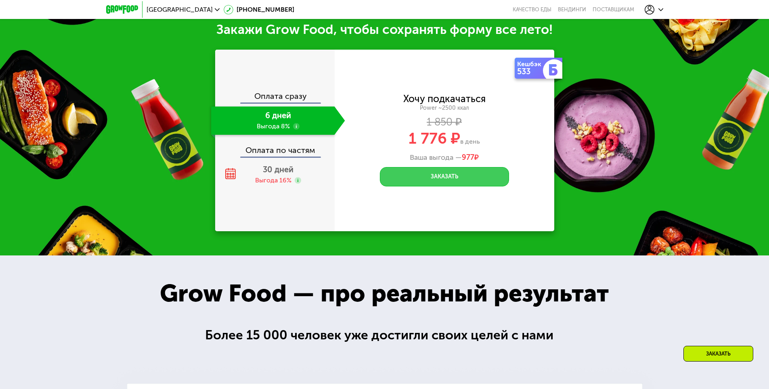
click at [455, 175] on button "Заказать" at bounding box center [444, 176] width 129 height 19
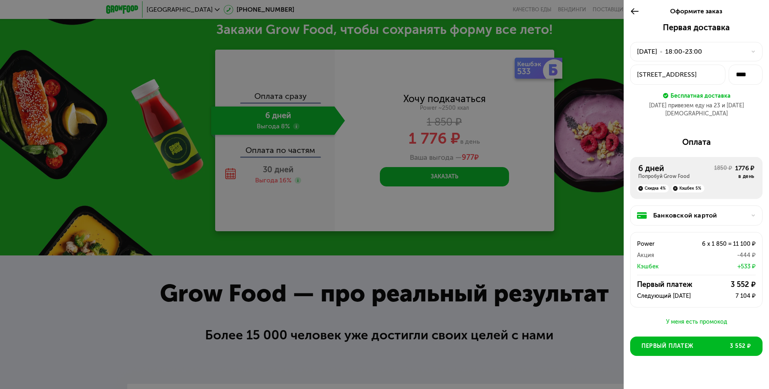
click at [751, 50] on icon at bounding box center [753, 51] width 5 height 5
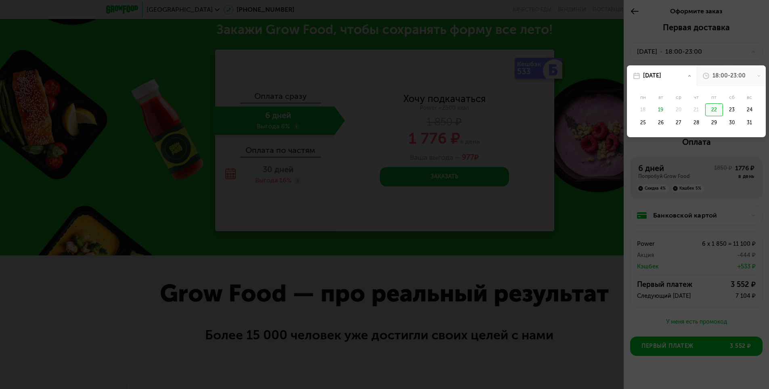
click at [709, 108] on div "22" at bounding box center [714, 109] width 18 height 13
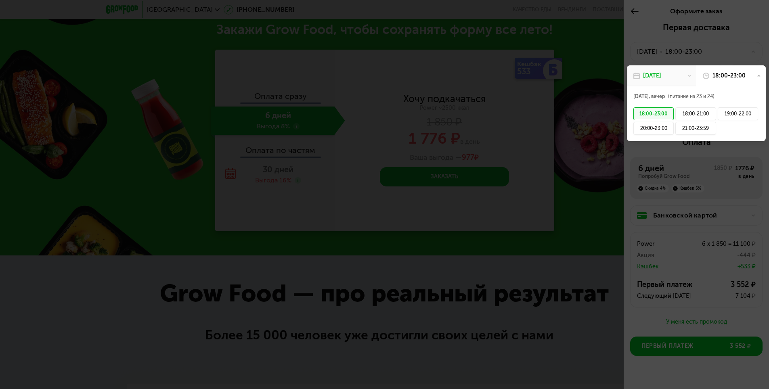
click at [748, 55] on div at bounding box center [384, 194] width 769 height 389
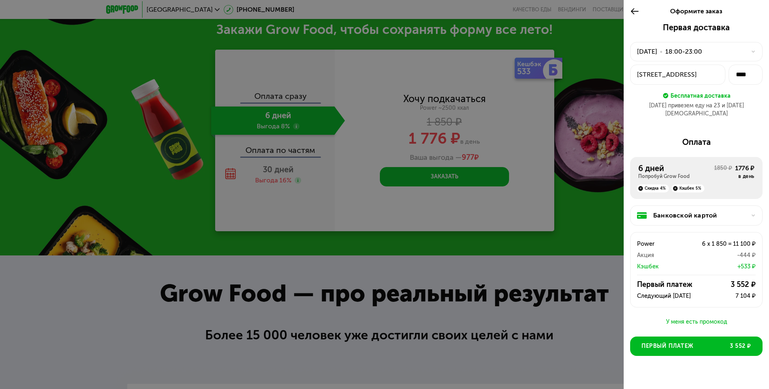
click at [748, 49] on div "22 авг, пт • 18:00-23:00" at bounding box center [696, 51] width 132 height 19
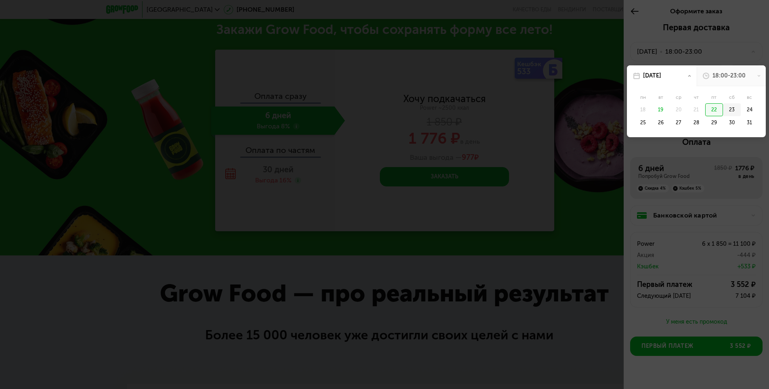
click at [741, 110] on div "23" at bounding box center [750, 109] width 18 height 13
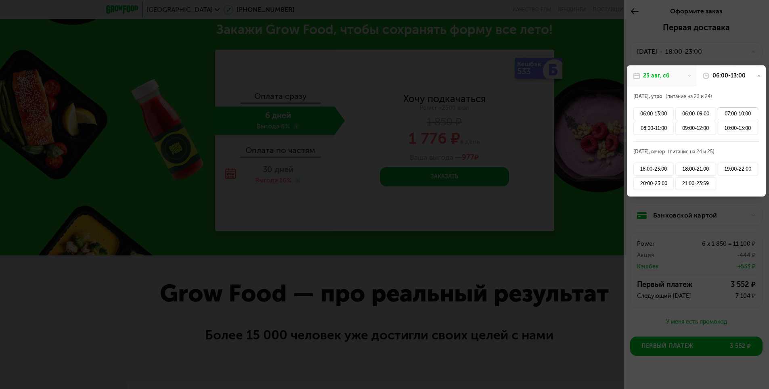
click at [729, 113] on div "07:00-10:00" at bounding box center [738, 113] width 40 height 13
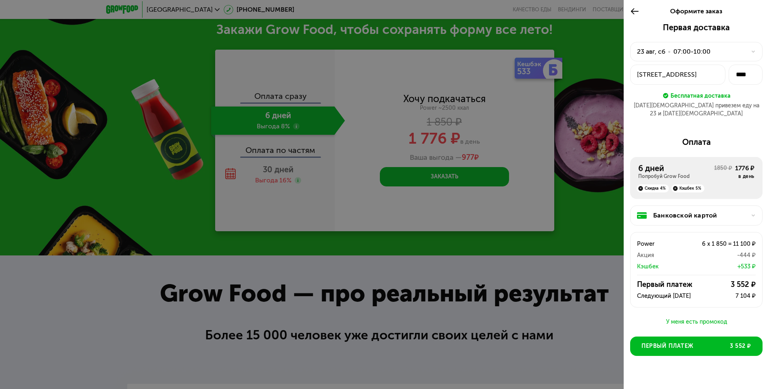
click at [751, 213] on icon at bounding box center [753, 215] width 5 height 5
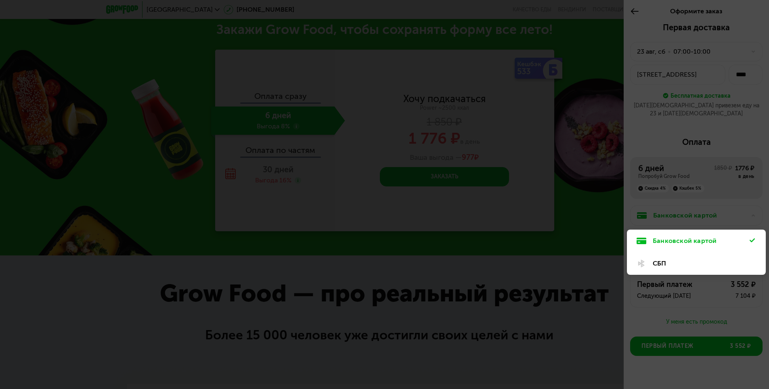
click at [659, 259] on div "СБП" at bounding box center [701, 264] width 97 height 10
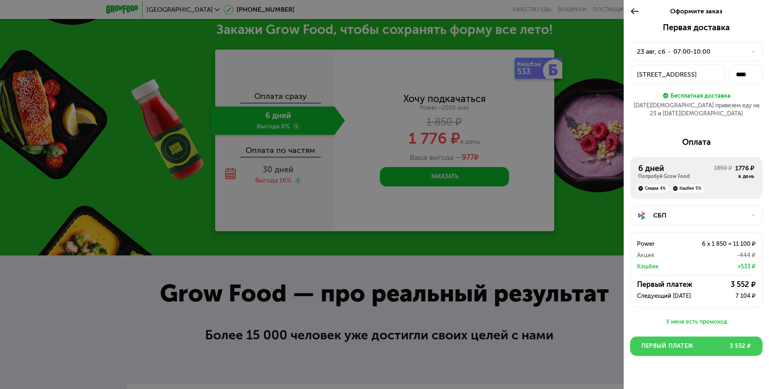
click at [730, 342] on span "3 552 ₽" at bounding box center [740, 346] width 21 height 8
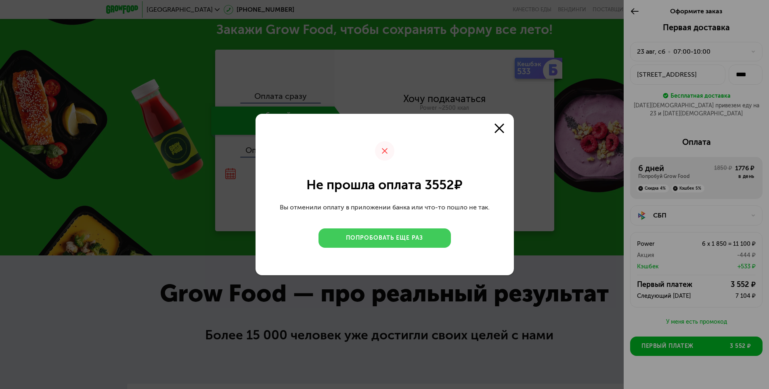
click at [421, 235] on div "Попробовать еще раз" at bounding box center [384, 238] width 77 height 8
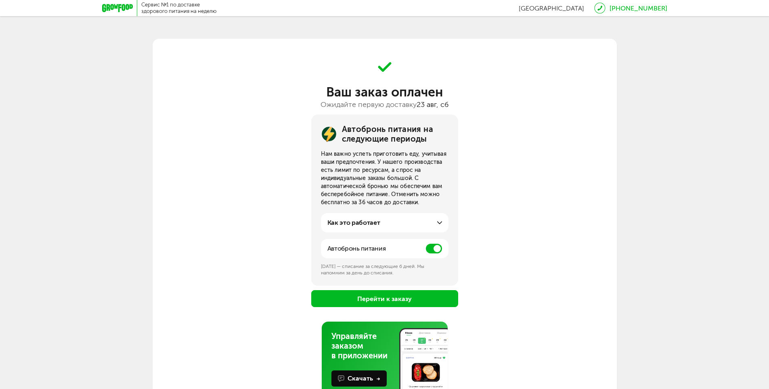
click at [409, 96] on div "Ваш заказ оплачен" at bounding box center [385, 92] width 464 height 13
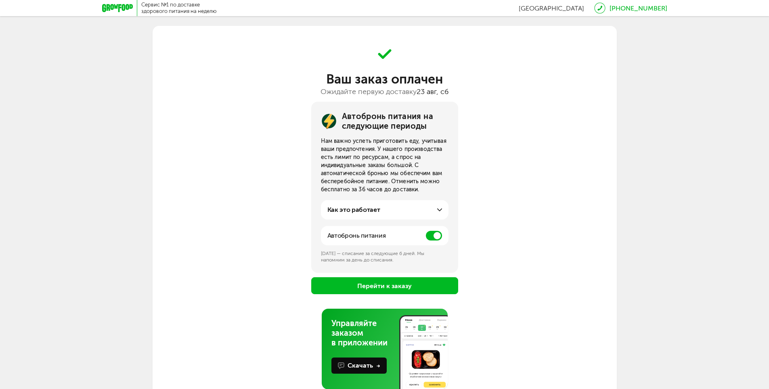
scroll to position [34, 0]
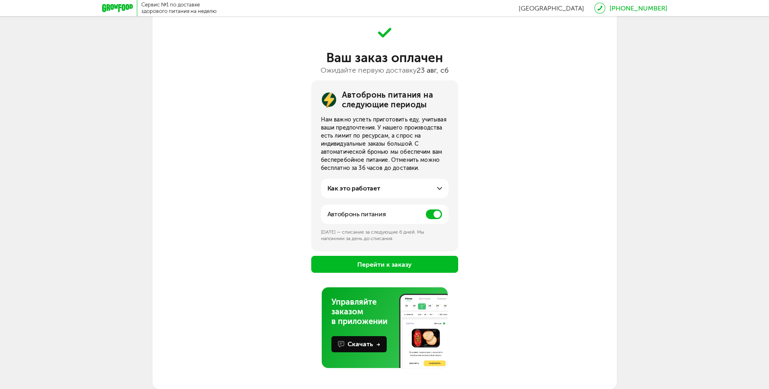
click at [380, 267] on button "Перейти к заказу" at bounding box center [384, 264] width 147 height 17
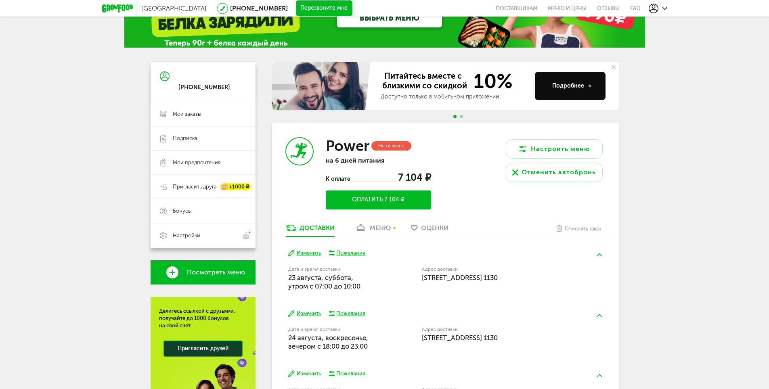
scroll to position [31, 0]
